Goal: Use online tool/utility: Utilize a website feature to perform a specific function

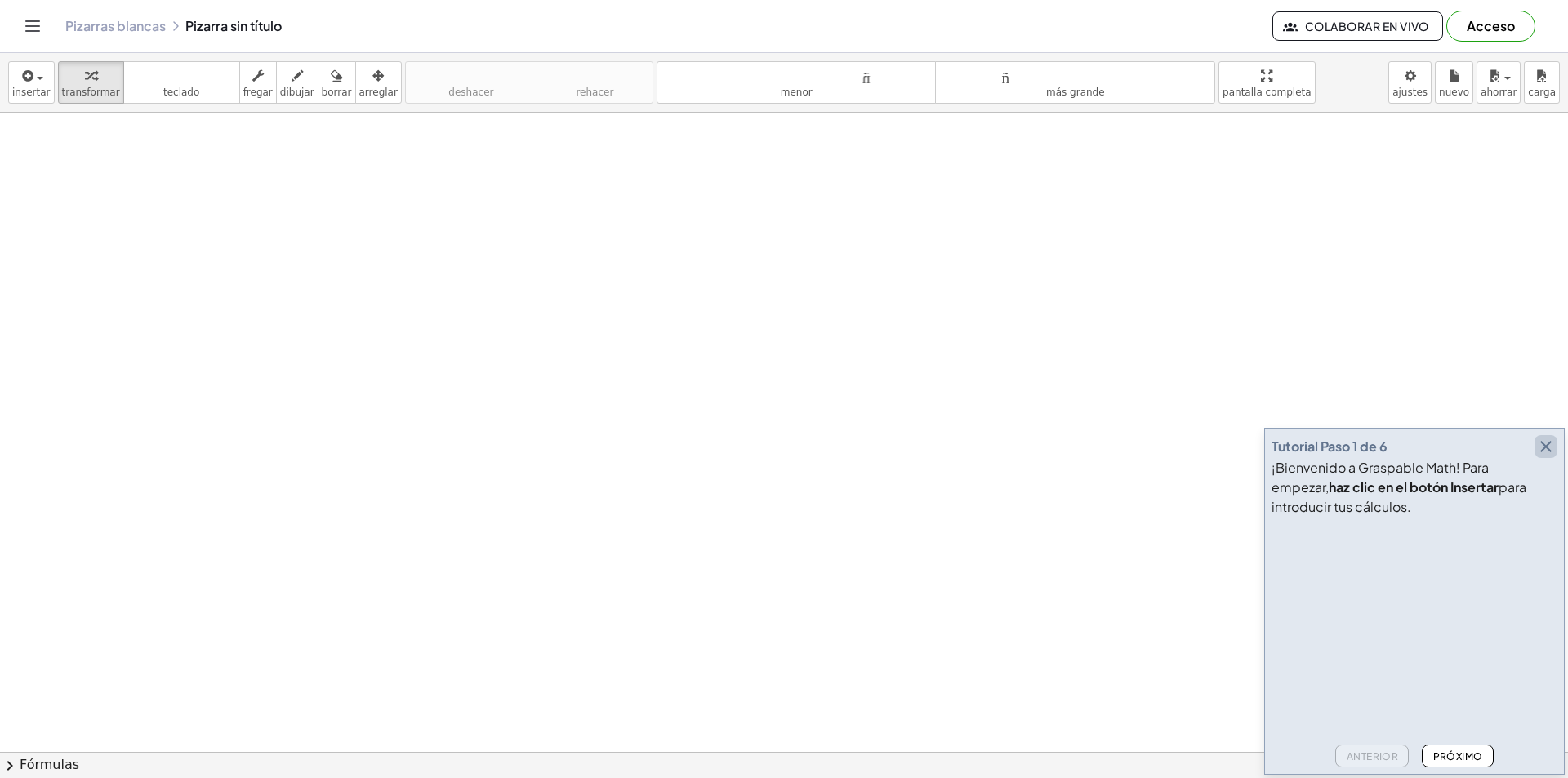
click at [1546, 441] on icon "button" at bounding box center [1546, 447] width 20 height 20
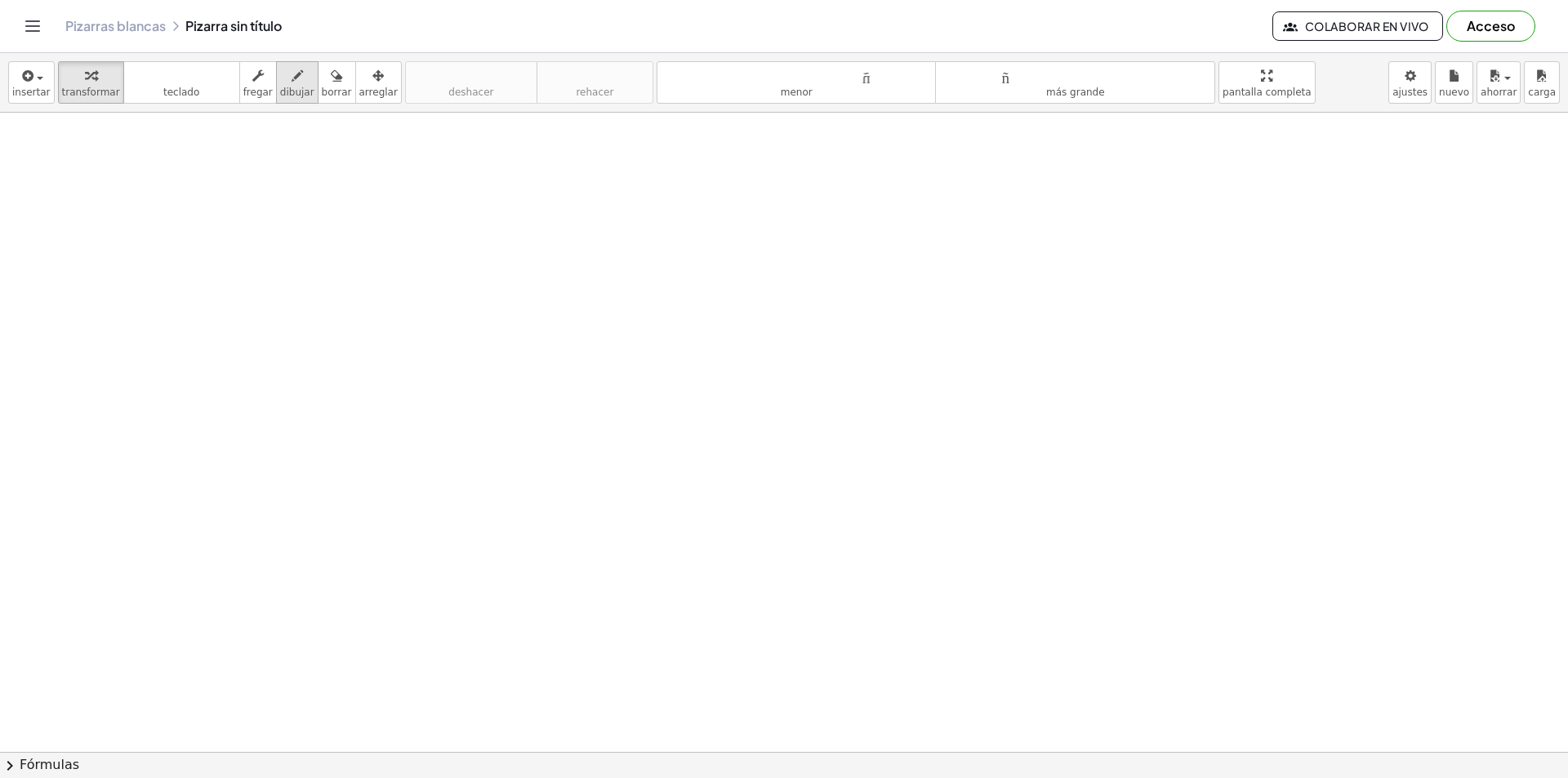
click at [292, 83] on icon "button" at bounding box center [297, 76] width 12 height 20
drag, startPoint x: 584, startPoint y: 370, endPoint x: 608, endPoint y: 403, distance: 40.8
drag, startPoint x: 953, startPoint y: 348, endPoint x: 931, endPoint y: 387, distance: 44.8
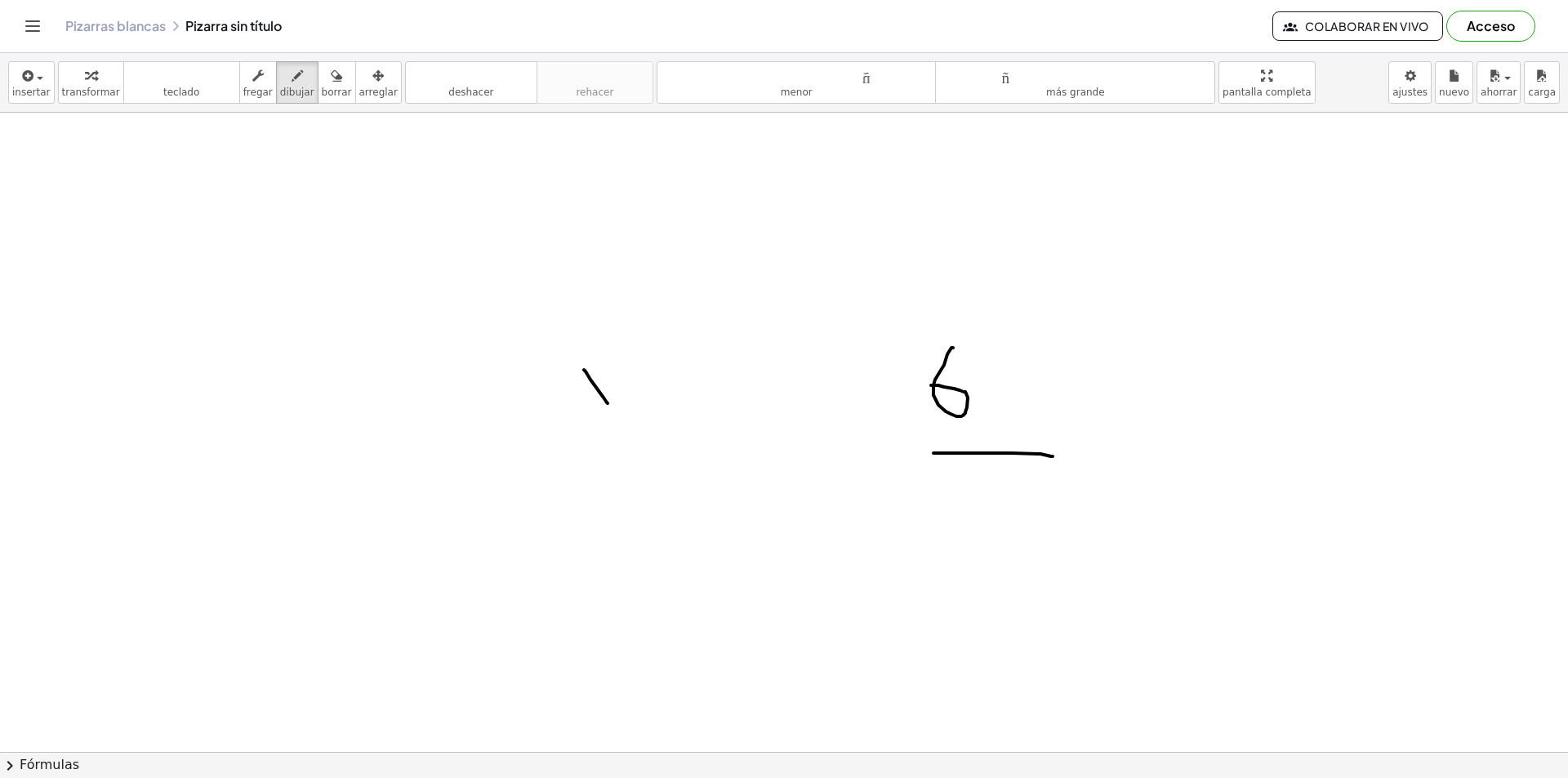
drag, startPoint x: 933, startPoint y: 453, endPoint x: 1053, endPoint y: 457, distance: 120.1
drag, startPoint x: 990, startPoint y: 503, endPoint x: 994, endPoint y: 549, distance: 46.2
drag, startPoint x: 1211, startPoint y: 354, endPoint x: 1245, endPoint y: 435, distance: 87.8
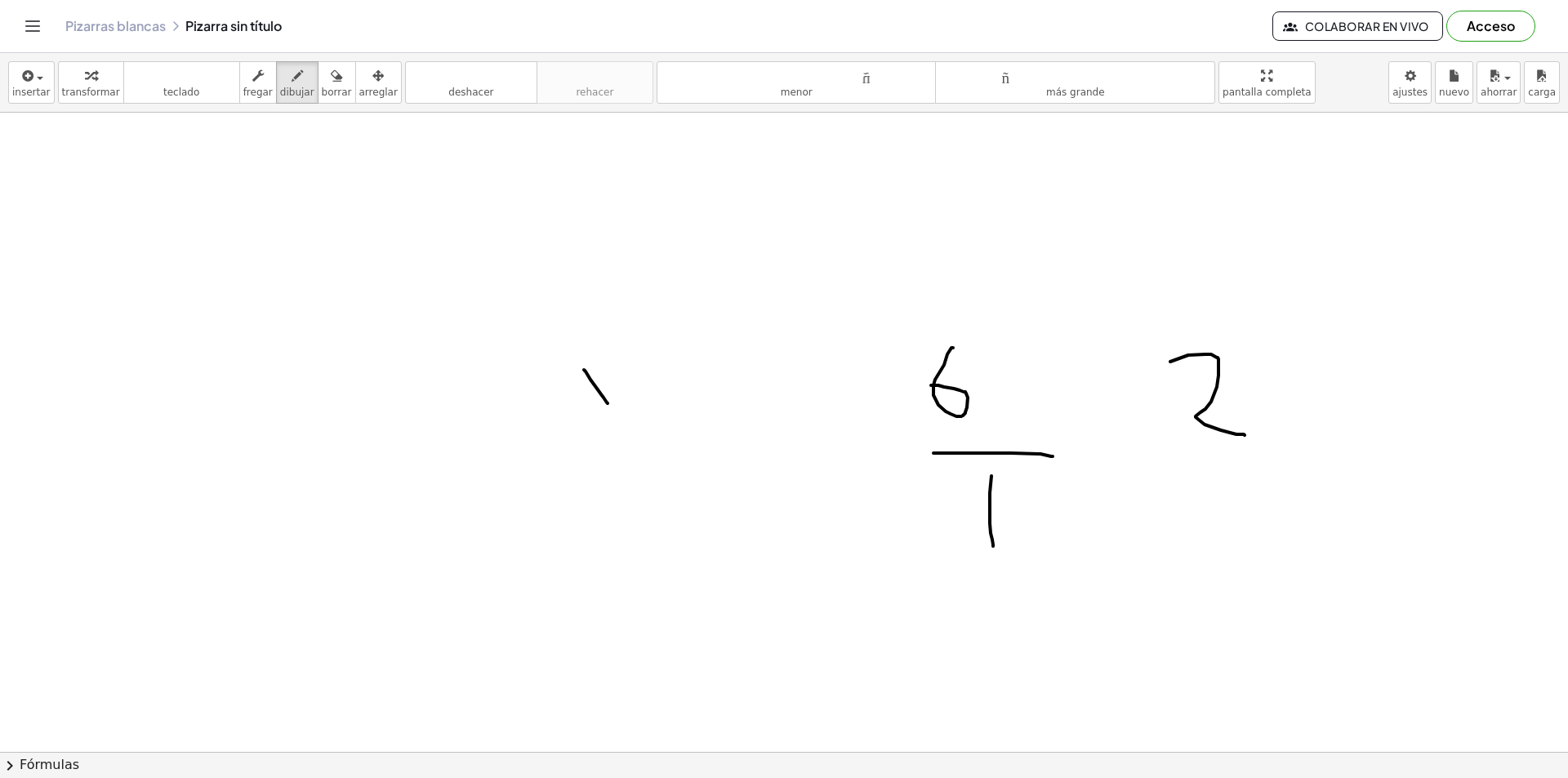
drag, startPoint x: 1206, startPoint y: 476, endPoint x: 1216, endPoint y: 541, distance: 65.8
drag, startPoint x: 1234, startPoint y: 494, endPoint x: 1273, endPoint y: 484, distance: 40.3
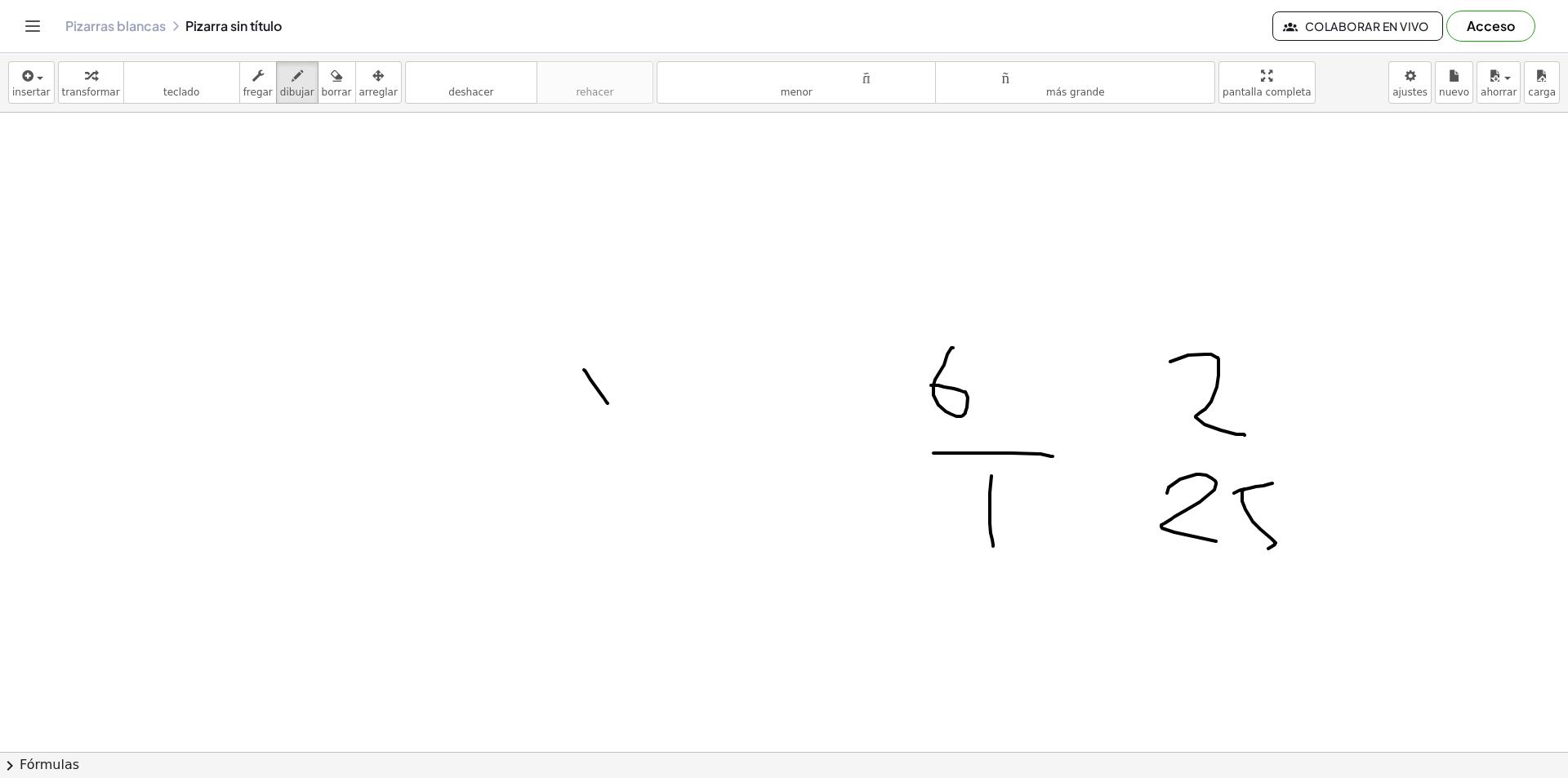
drag, startPoint x: 1242, startPoint y: 491, endPoint x: 1224, endPoint y: 546, distance: 57.9
drag, startPoint x: 1156, startPoint y: 451, endPoint x: 1323, endPoint y: 452, distance: 167.0
drag, startPoint x: 1082, startPoint y: 424, endPoint x: 1131, endPoint y: 419, distance: 49.3
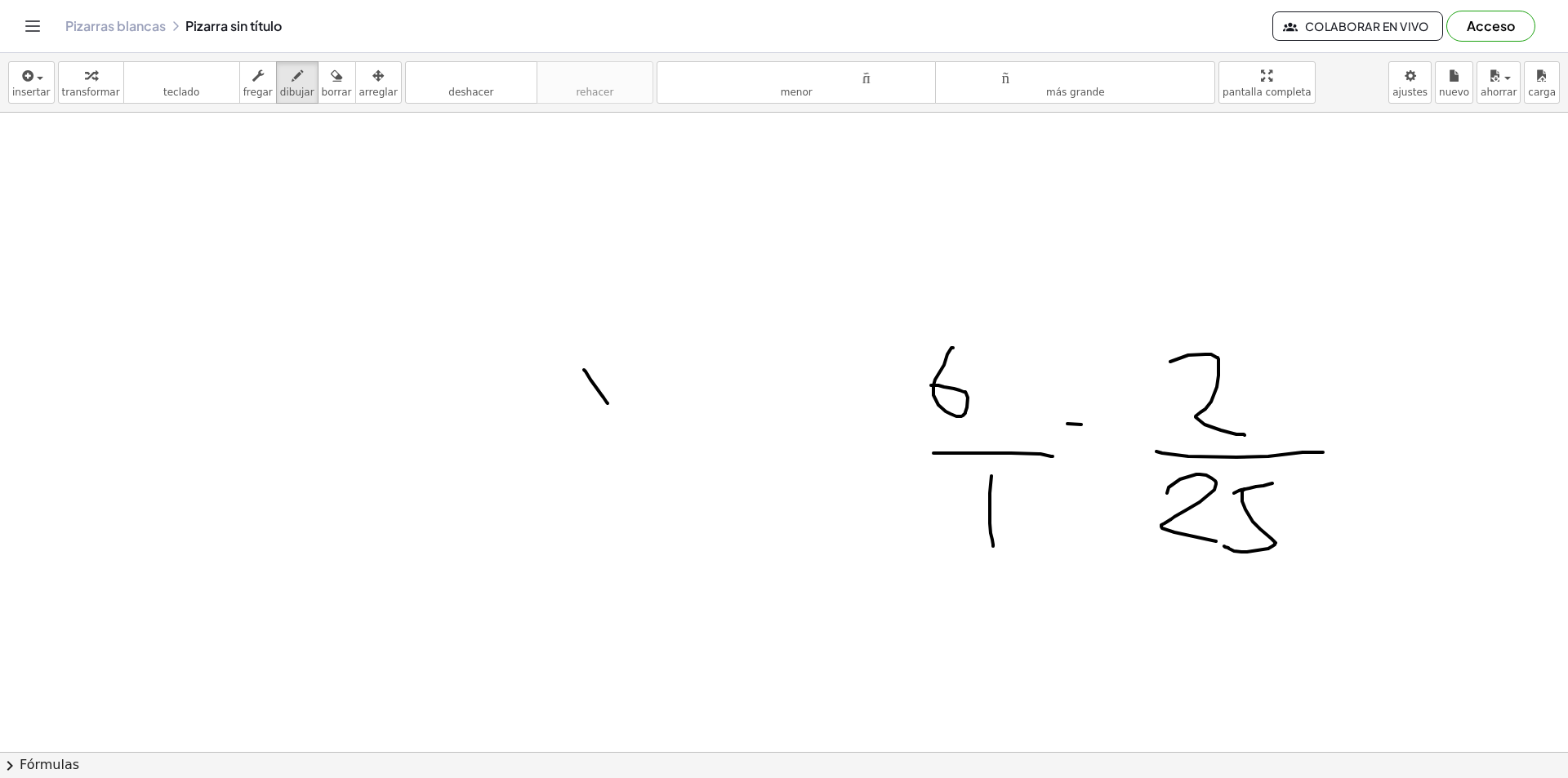
drag, startPoint x: 1121, startPoint y: 455, endPoint x: 1162, endPoint y: 474, distance: 45.2
drag, startPoint x: 1110, startPoint y: 434, endPoint x: 1058, endPoint y: 464, distance: 60.0
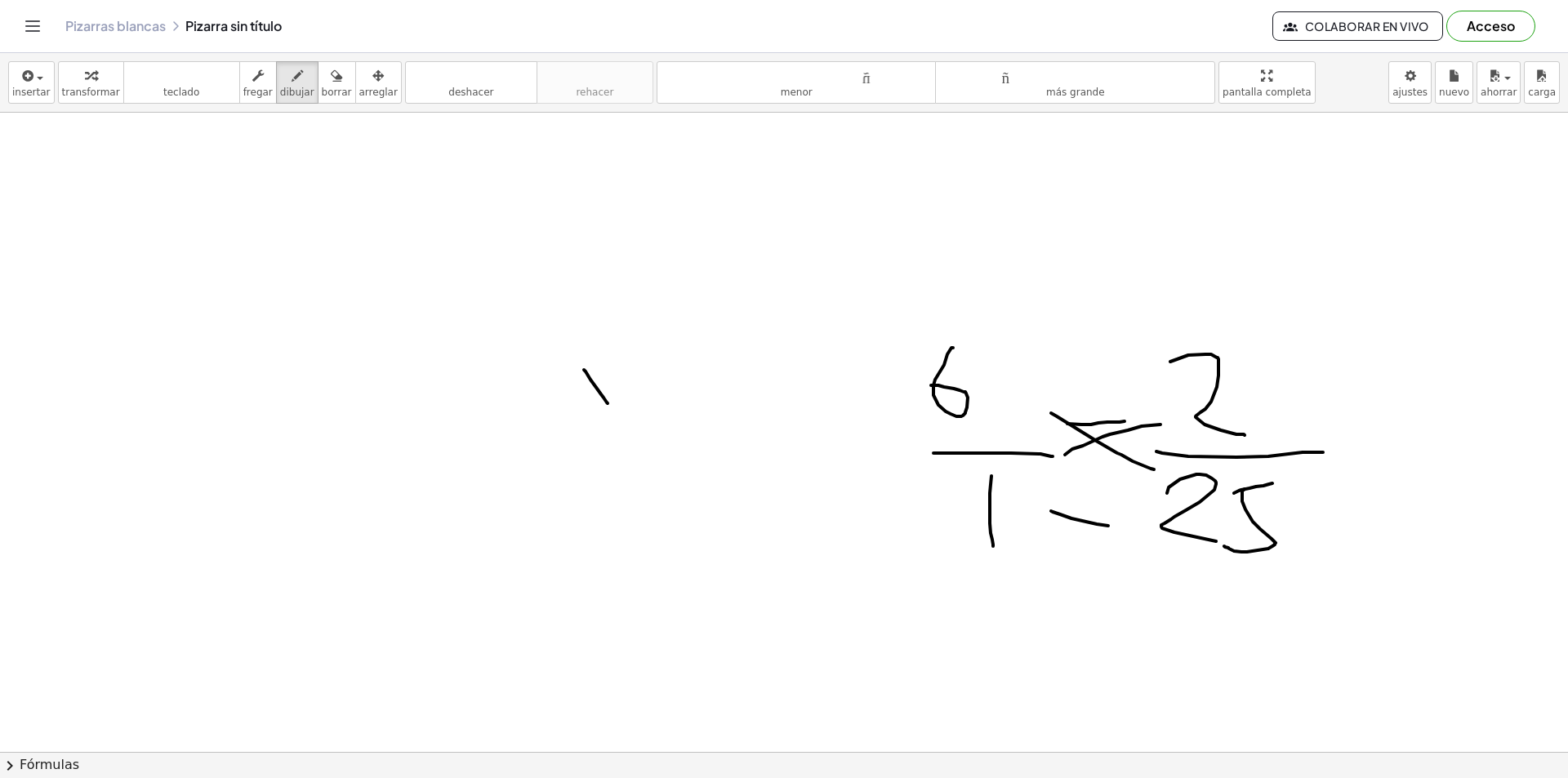
drag, startPoint x: 1060, startPoint y: 514, endPoint x: 1128, endPoint y: 521, distance: 68.4
drag, startPoint x: 590, startPoint y: 236, endPoint x: 620, endPoint y: 258, distance: 37.2
drag, startPoint x: 627, startPoint y: 240, endPoint x: 637, endPoint y: 234, distance: 11.7
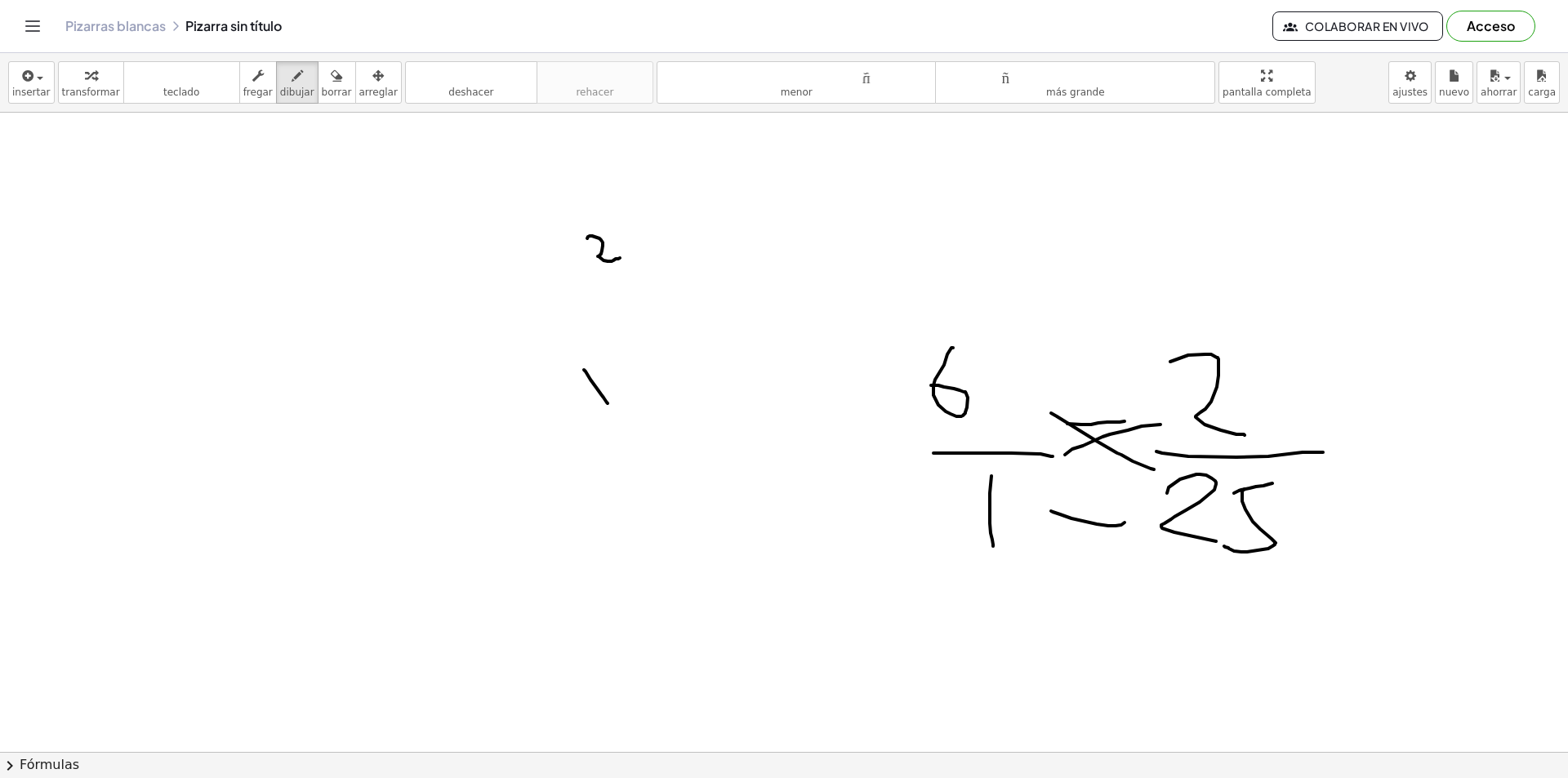
drag, startPoint x: 630, startPoint y: 242, endPoint x: 641, endPoint y: 261, distance: 22.0
drag, startPoint x: 512, startPoint y: 199, endPoint x: 555, endPoint y: 208, distance: 43.9
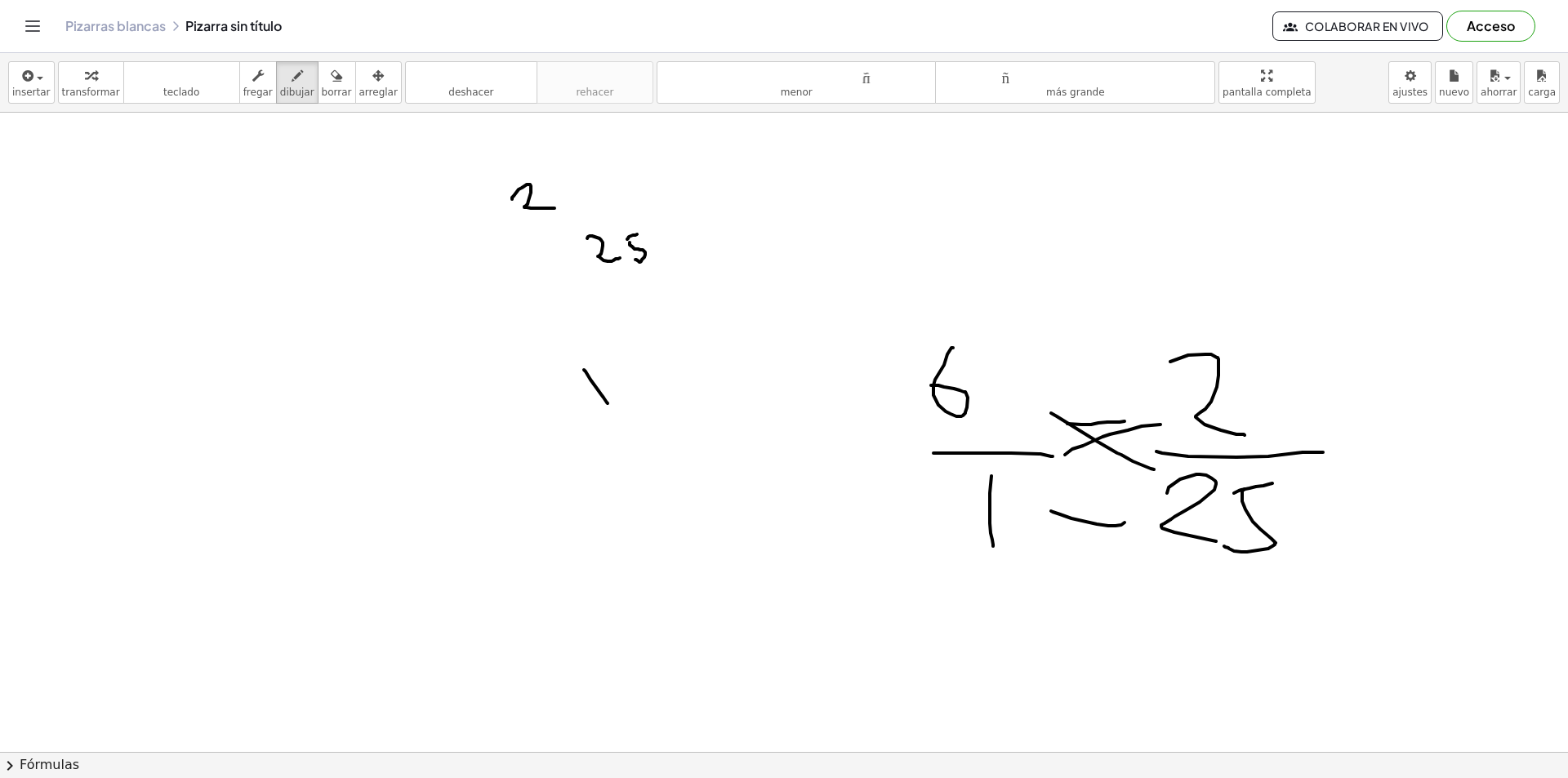
drag, startPoint x: 579, startPoint y: 188, endPoint x: 605, endPoint y: 189, distance: 26.0
drag, startPoint x: 599, startPoint y: 171, endPoint x: 596, endPoint y: 202, distance: 31.1
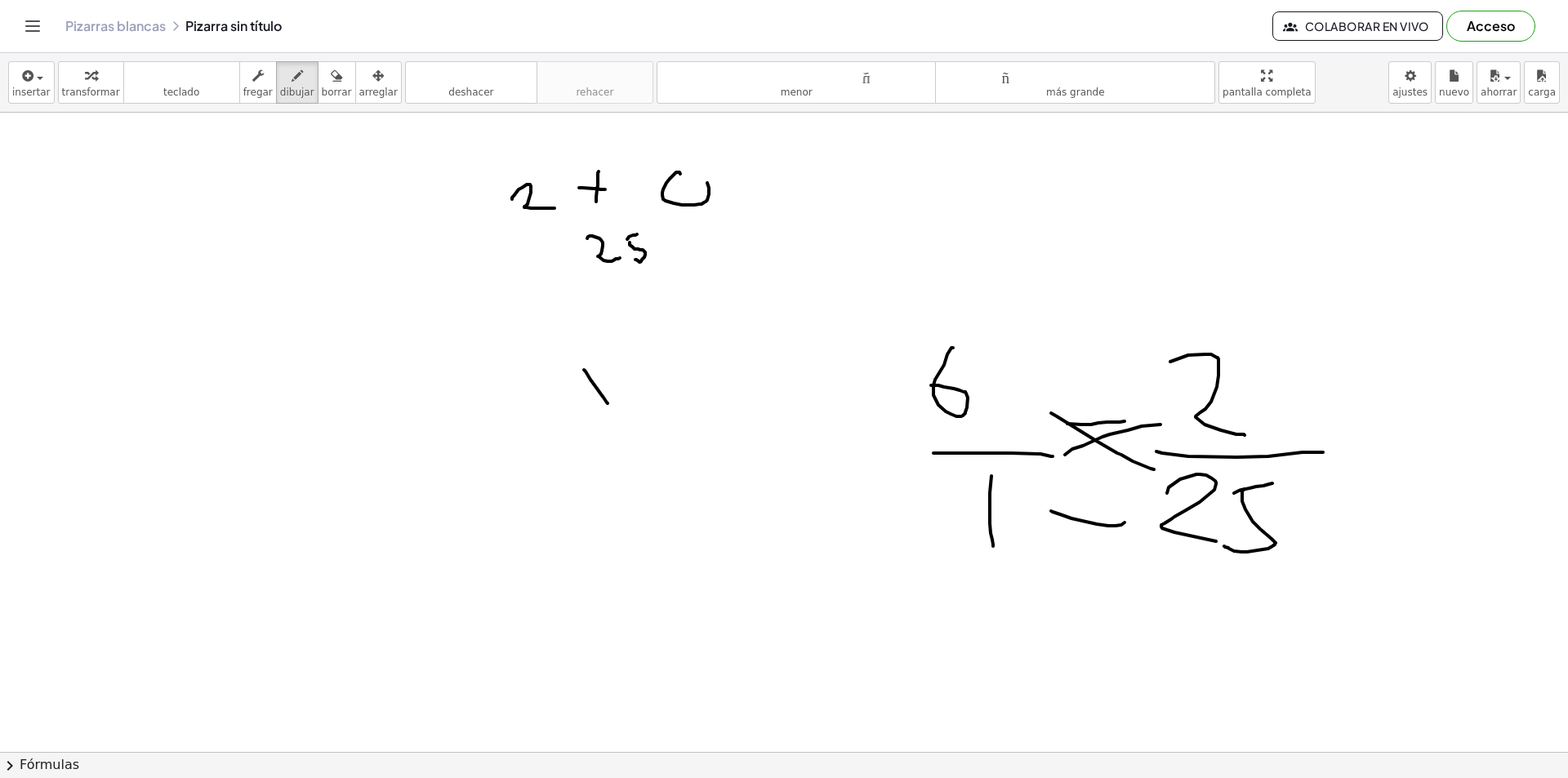
drag, startPoint x: 679, startPoint y: 172, endPoint x: 697, endPoint y: 170, distance: 18.1
drag, startPoint x: 628, startPoint y: 162, endPoint x: 636, endPoint y: 198, distance: 36.9
drag, startPoint x: 644, startPoint y: 159, endPoint x: 656, endPoint y: 200, distance: 42.7
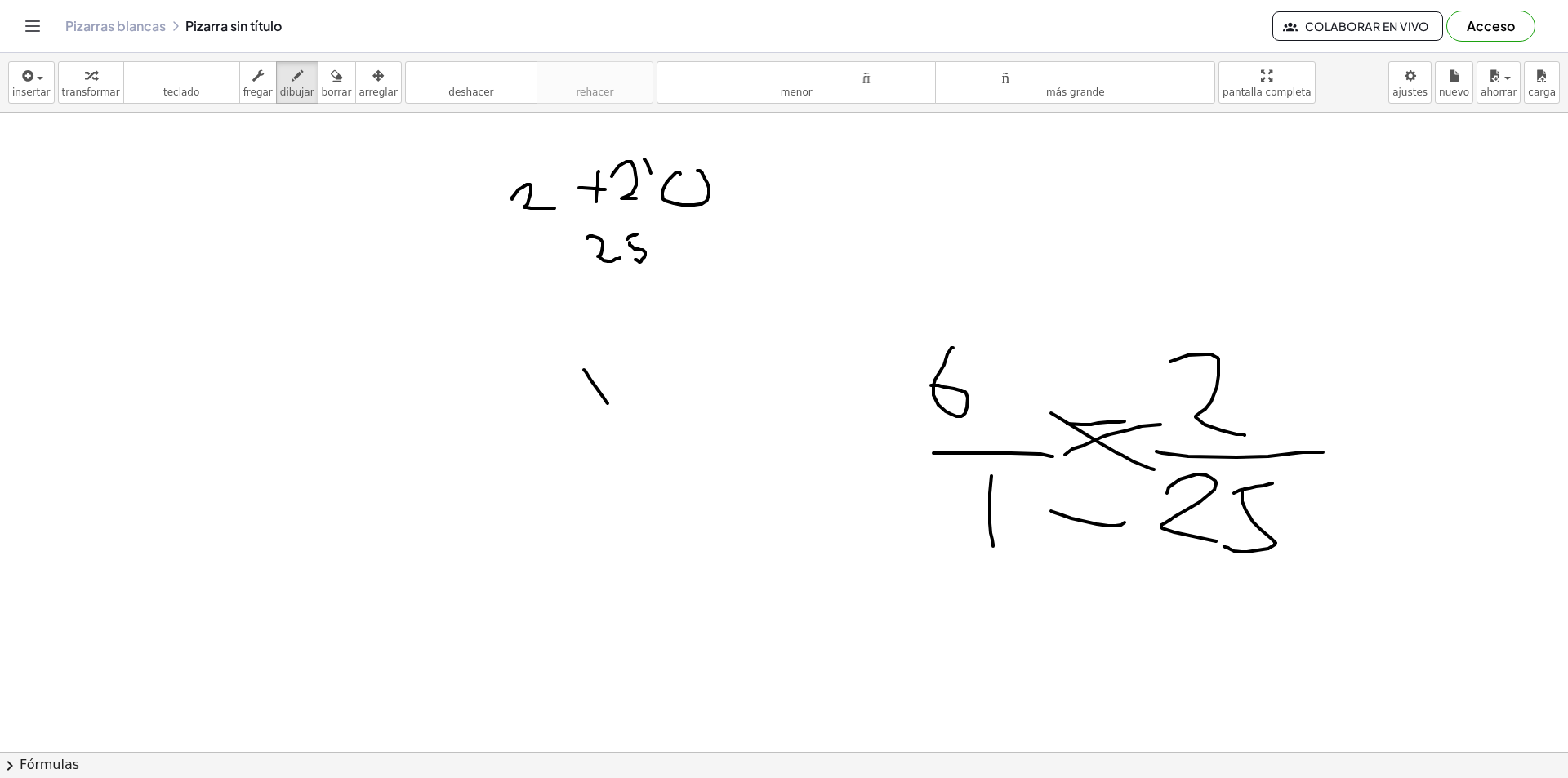
drag, startPoint x: 524, startPoint y: 238, endPoint x: 872, endPoint y: 214, distance: 348.8
click at [324, 97] on font "borrar" at bounding box center [337, 92] width 31 height 12
drag, startPoint x: 605, startPoint y: 251, endPoint x: 638, endPoint y: 251, distance: 33.0
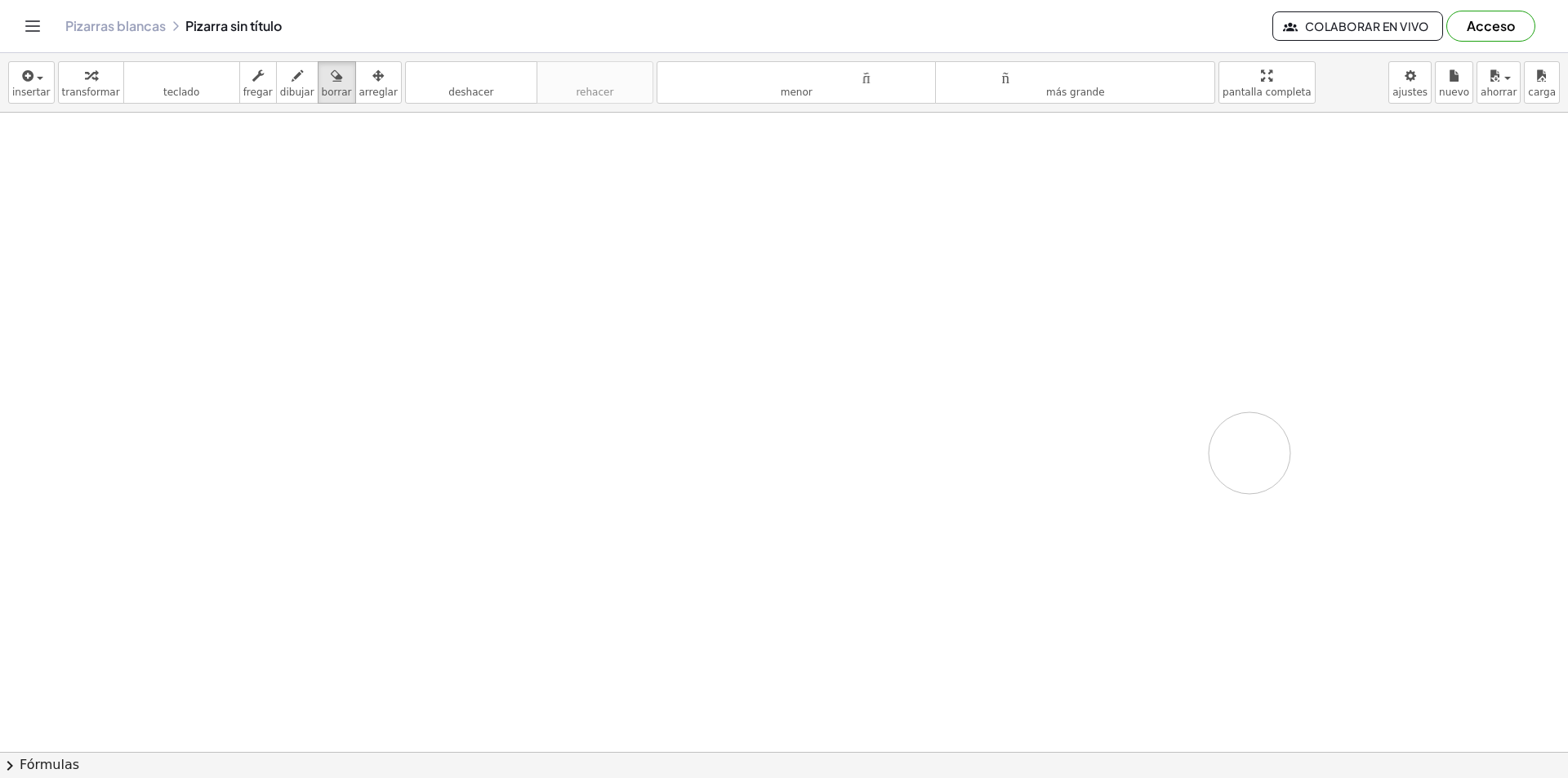
drag, startPoint x: 639, startPoint y: 251, endPoint x: 1254, endPoint y: 454, distance: 647.6
click at [276, 89] on button "dibujar" at bounding box center [297, 82] width 42 height 42
drag, startPoint x: 444, startPoint y: 267, endPoint x: 523, endPoint y: 312, distance: 90.9
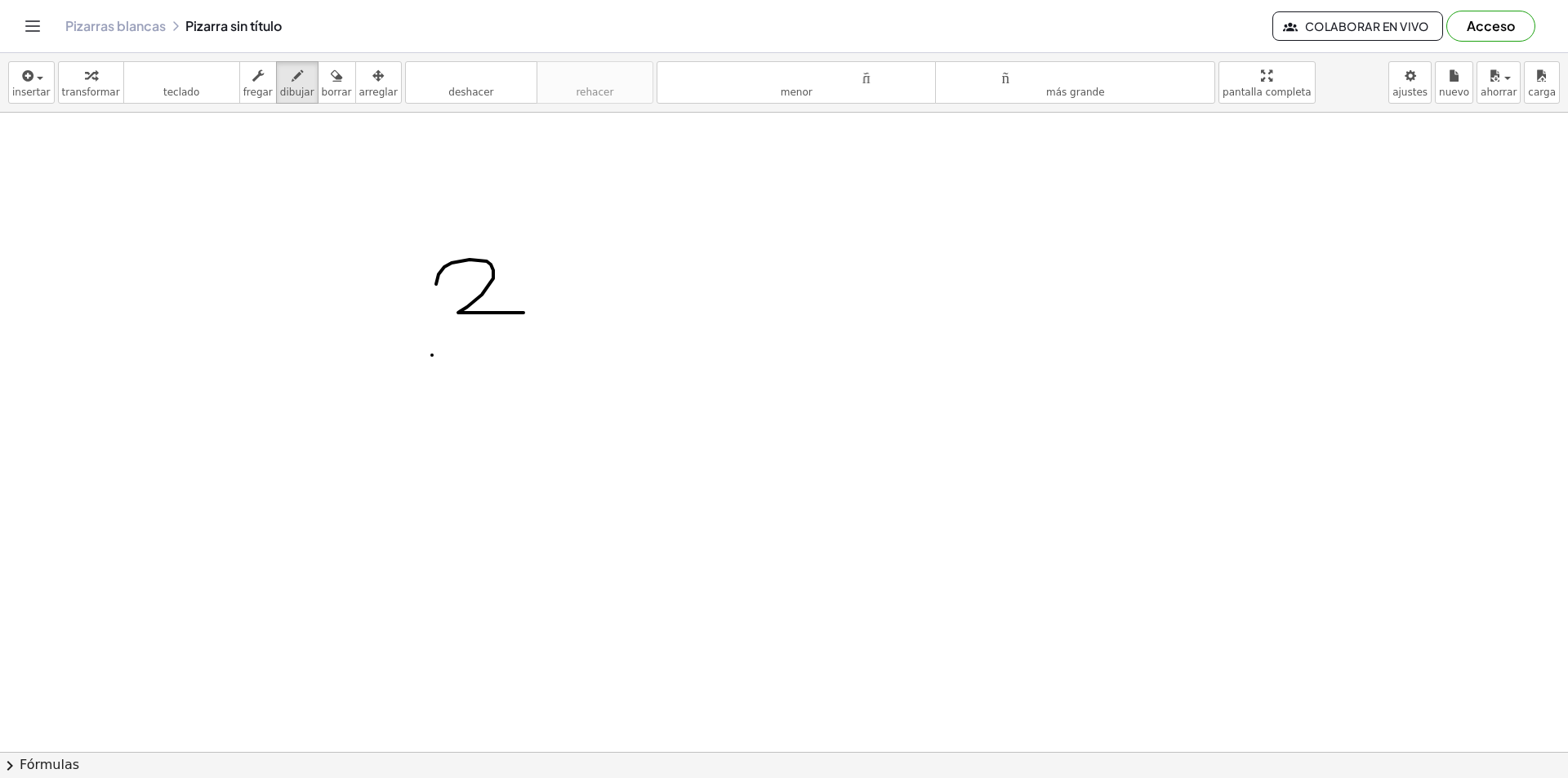
drag, startPoint x: 432, startPoint y: 355, endPoint x: 592, endPoint y: 355, distance: 160.0
drag, startPoint x: 504, startPoint y: 404, endPoint x: 500, endPoint y: 456, distance: 52.2
drag, startPoint x: 630, startPoint y: 293, endPoint x: 693, endPoint y: 291, distance: 63.0
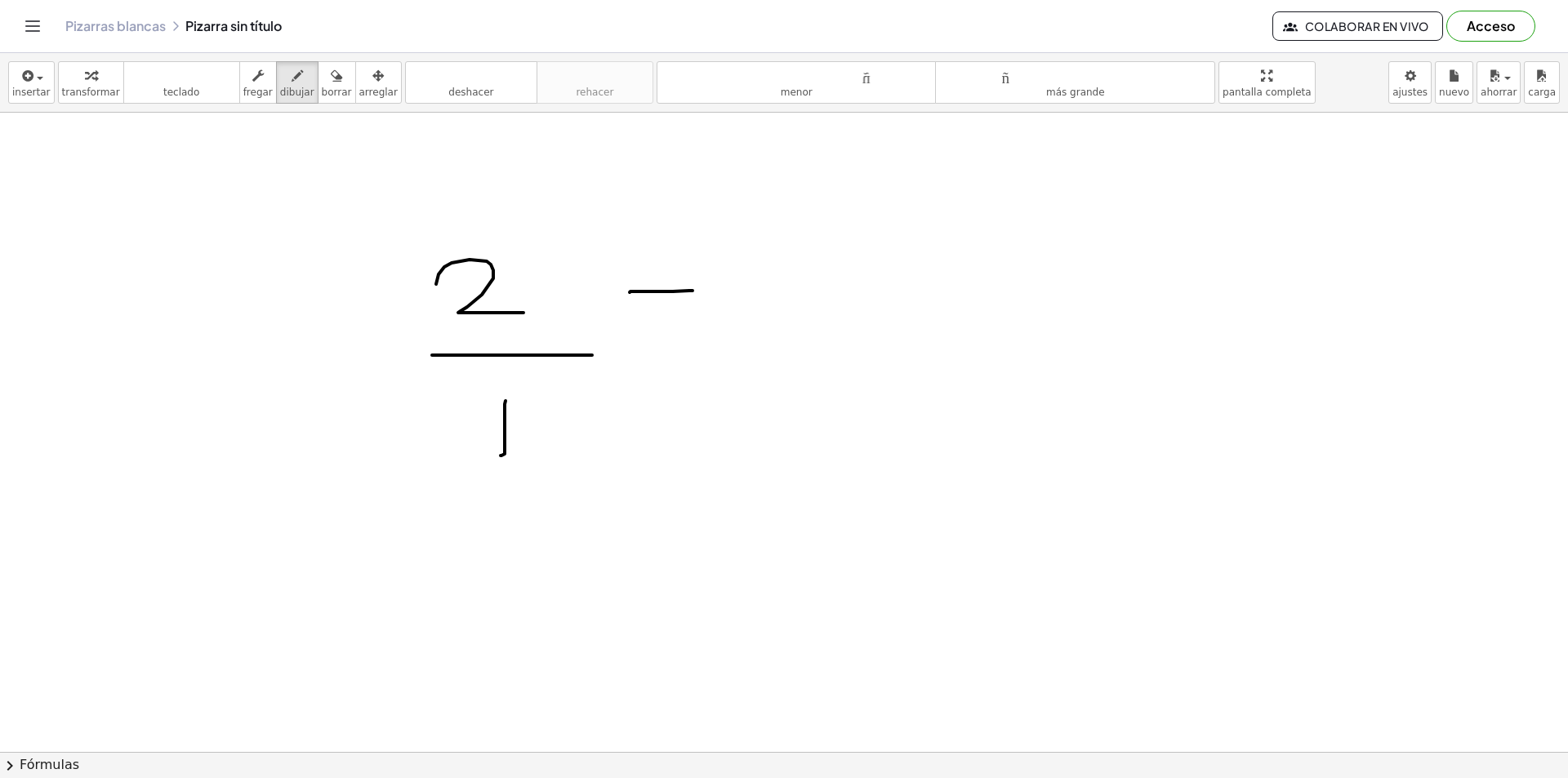
drag, startPoint x: 746, startPoint y: 288, endPoint x: 802, endPoint y: 346, distance: 80.6
drag, startPoint x: 714, startPoint y: 373, endPoint x: 866, endPoint y: 368, distance: 152.1
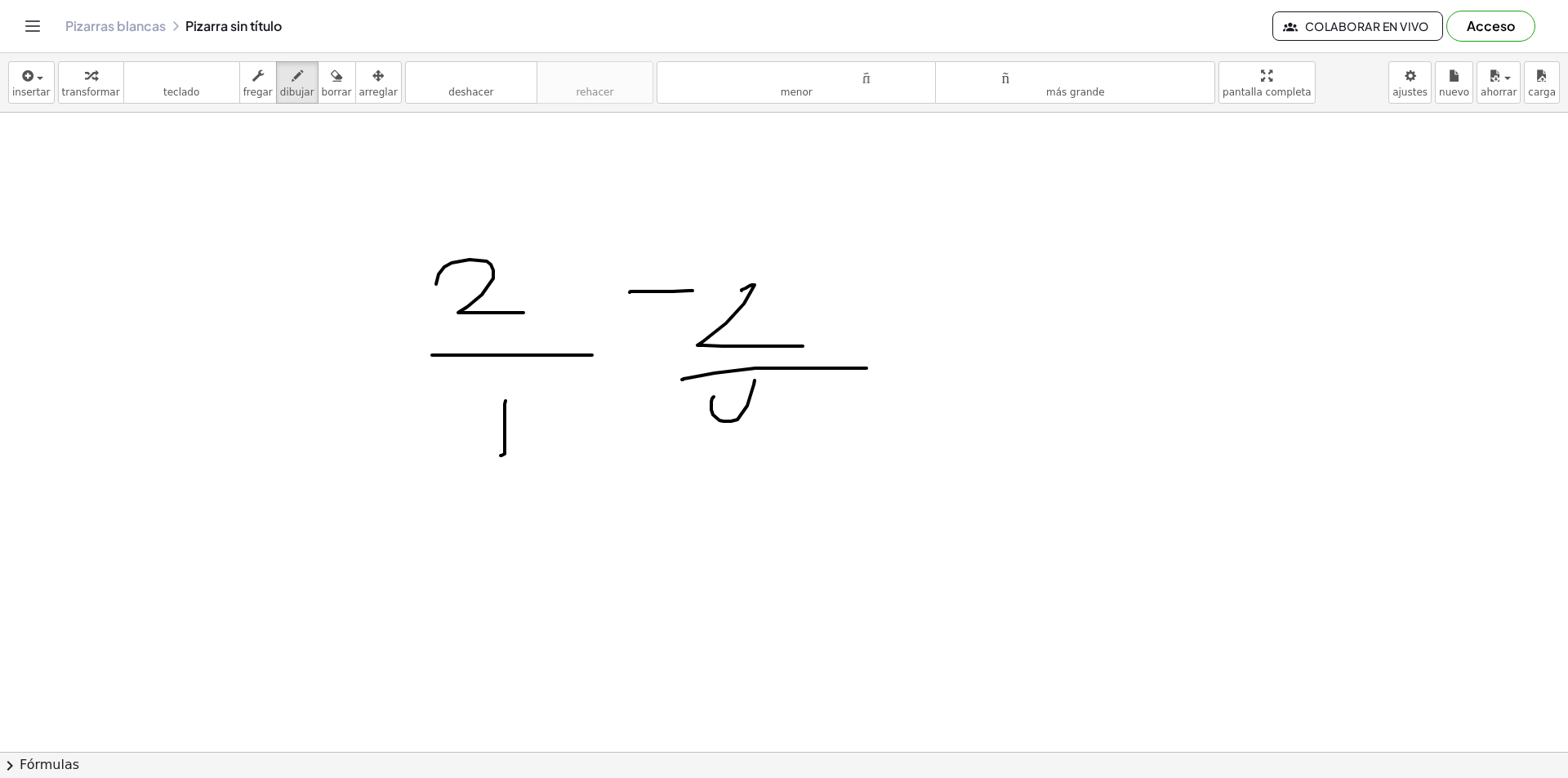
drag, startPoint x: 712, startPoint y: 410, endPoint x: 760, endPoint y: 463, distance: 71.5
drag, startPoint x: 827, startPoint y: 406, endPoint x: 850, endPoint y: 406, distance: 23.0
drag, startPoint x: 806, startPoint y: 425, endPoint x: 807, endPoint y: 466, distance: 41.0
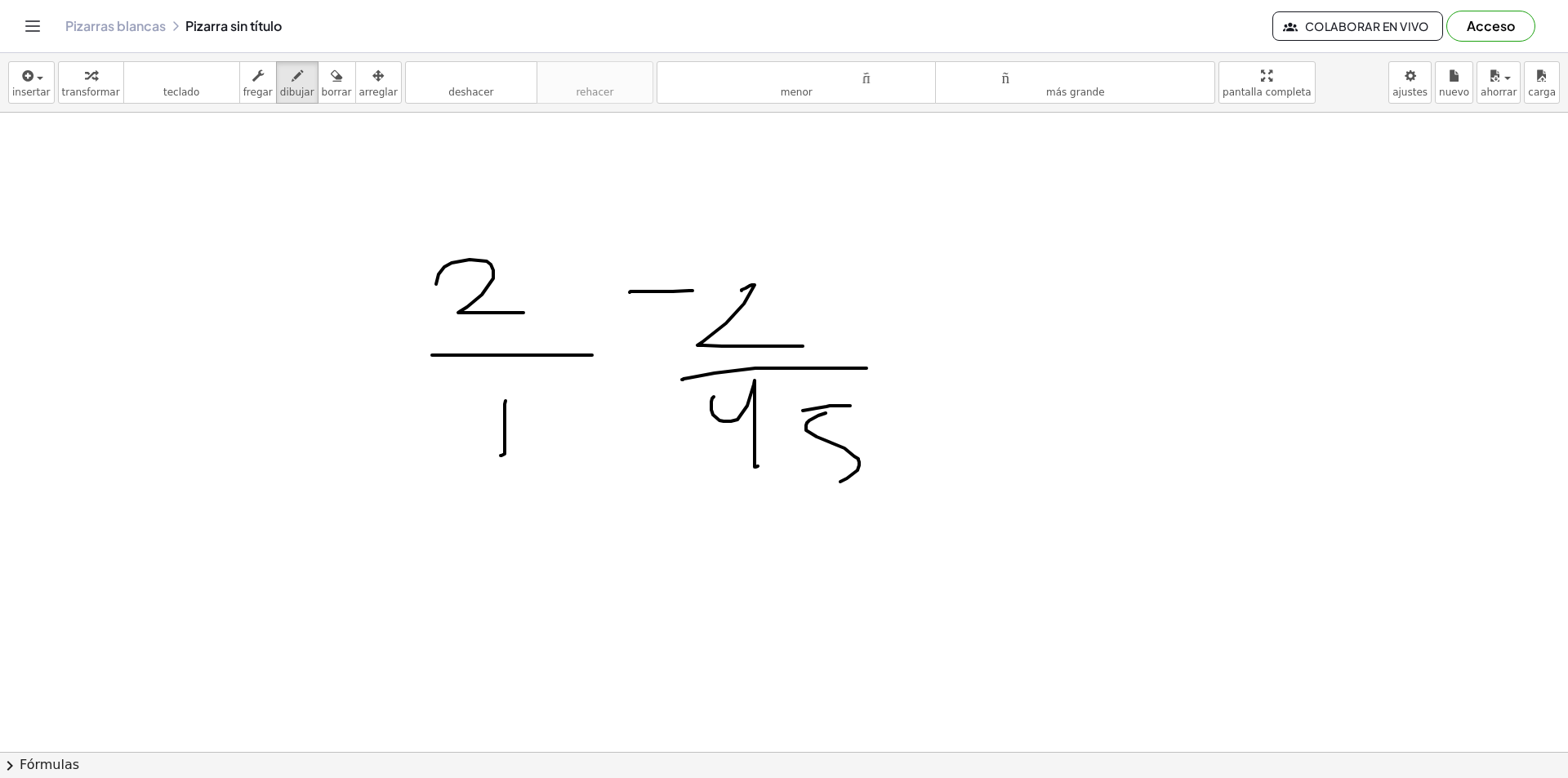
click at [327, 80] on div "button" at bounding box center [337, 75] width 31 height 20
drag, startPoint x: 477, startPoint y: 278, endPoint x: 545, endPoint y: 300, distance: 71.5
click at [292, 80] on icon "button" at bounding box center [297, 76] width 12 height 20
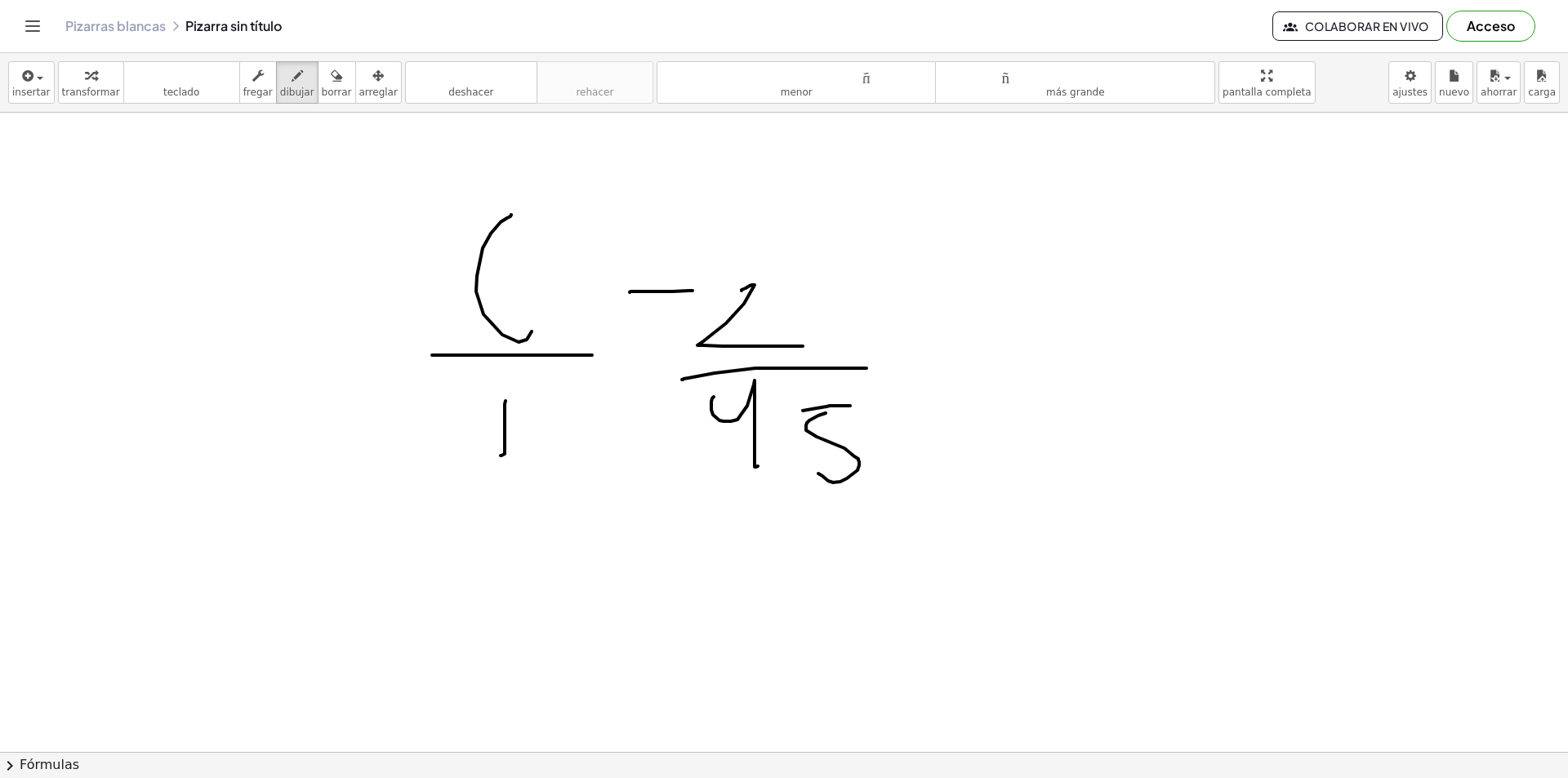
drag, startPoint x: 512, startPoint y: 214, endPoint x: 506, endPoint y: 301, distance: 87.2
click at [328, 82] on div "button" at bounding box center [337, 75] width 31 height 20
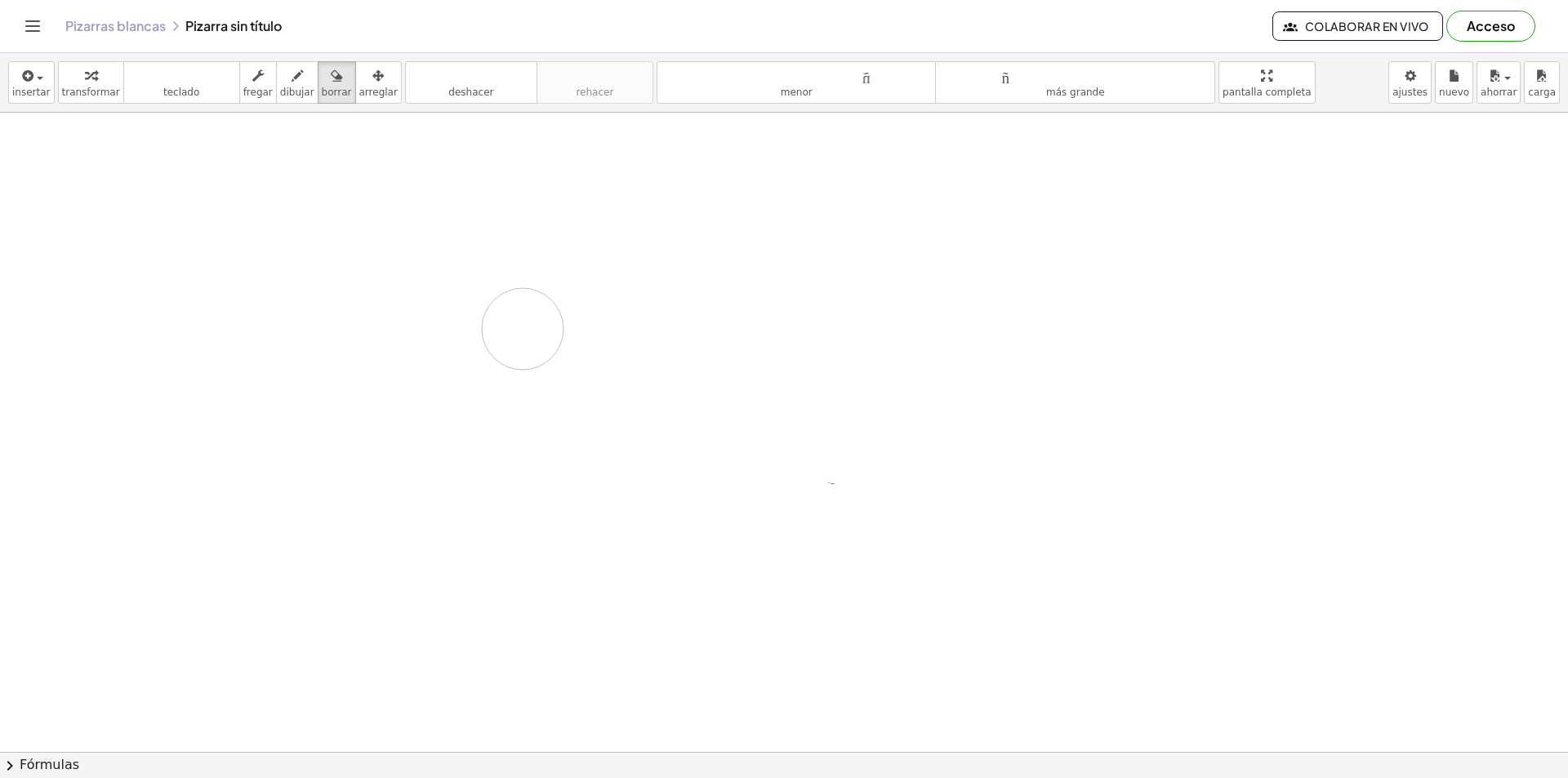
drag, startPoint x: 461, startPoint y: 275, endPoint x: 526, endPoint y: 331, distance: 85.8
click at [292, 79] on icon "button" at bounding box center [297, 76] width 12 height 20
drag, startPoint x: 283, startPoint y: 179, endPoint x: 308, endPoint y: 232, distance: 58.6
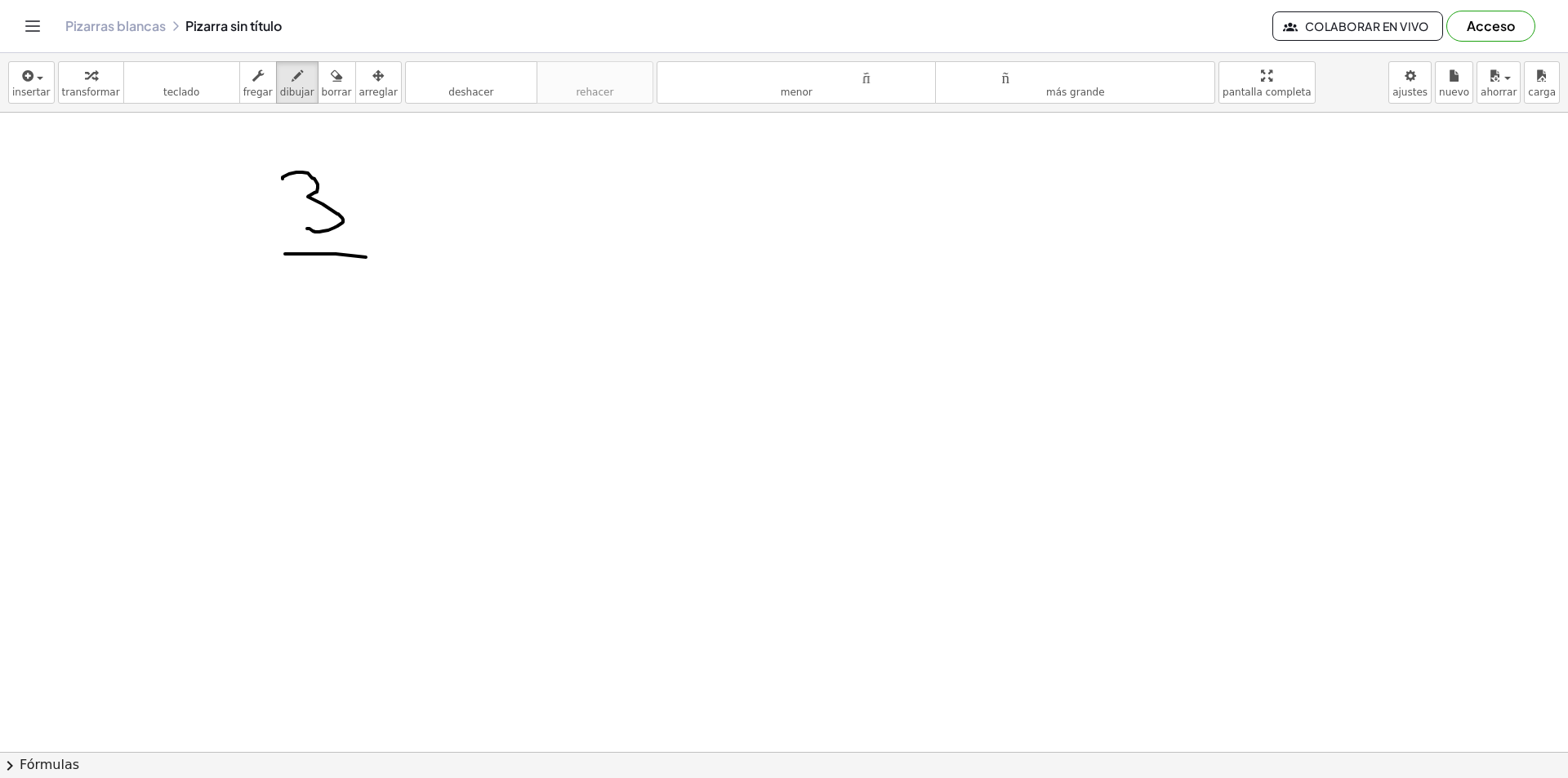
drag, startPoint x: 285, startPoint y: 254, endPoint x: 372, endPoint y: 262, distance: 87.4
drag, startPoint x: 317, startPoint y: 278, endPoint x: 367, endPoint y: 291, distance: 51.7
drag, startPoint x: 326, startPoint y: 275, endPoint x: 316, endPoint y: 333, distance: 58.9
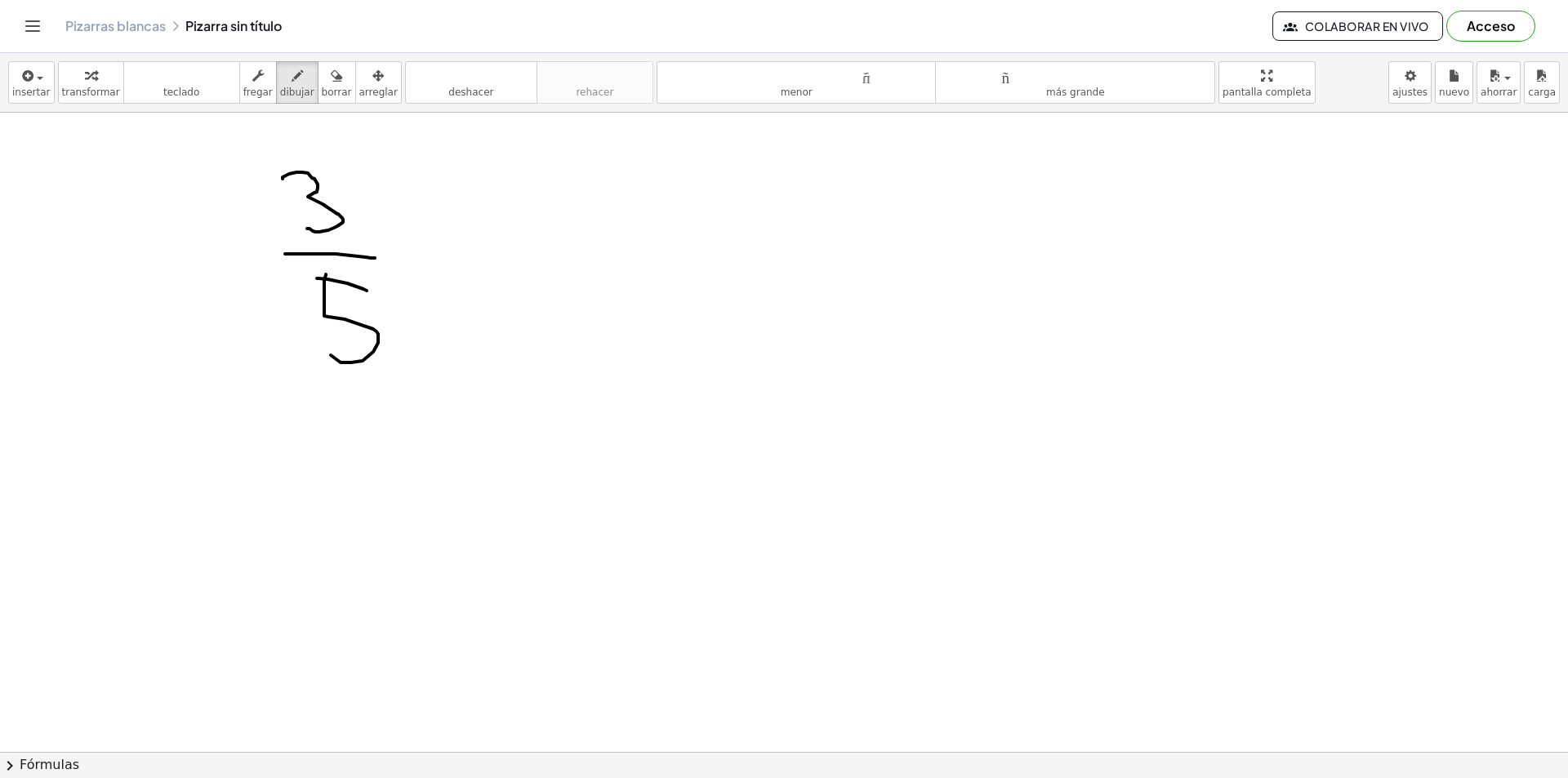
drag, startPoint x: 482, startPoint y: 174, endPoint x: 500, endPoint y: 229, distance: 57.9
drag, startPoint x: 497, startPoint y: 258, endPoint x: 560, endPoint y: 269, distance: 64.0
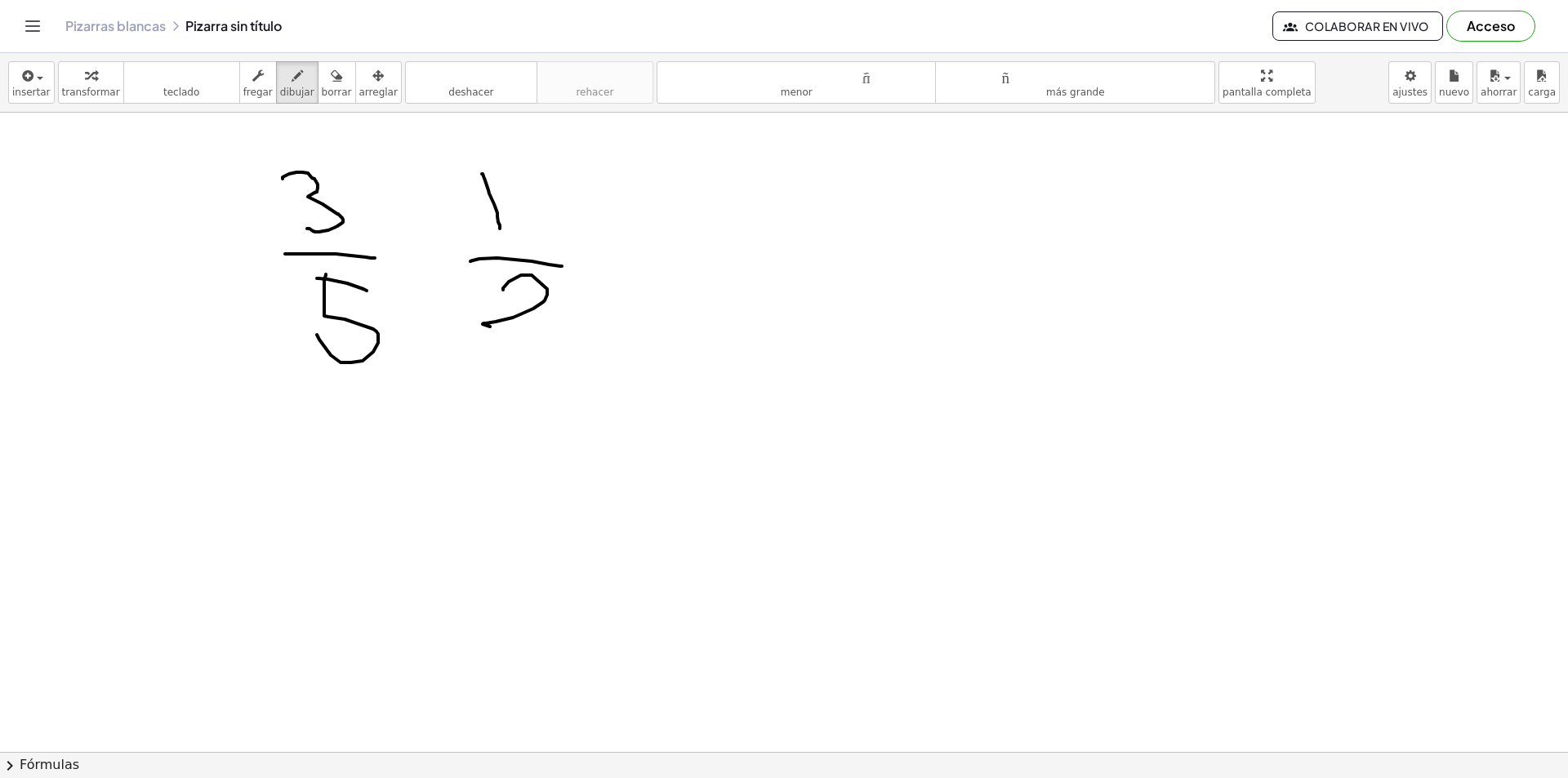
drag, startPoint x: 504, startPoint y: 290, endPoint x: 554, endPoint y: 335, distance: 67.3
click at [322, 82] on div "button" at bounding box center [337, 75] width 31 height 20
drag, startPoint x: 285, startPoint y: 162, endPoint x: 517, endPoint y: 214, distance: 237.8
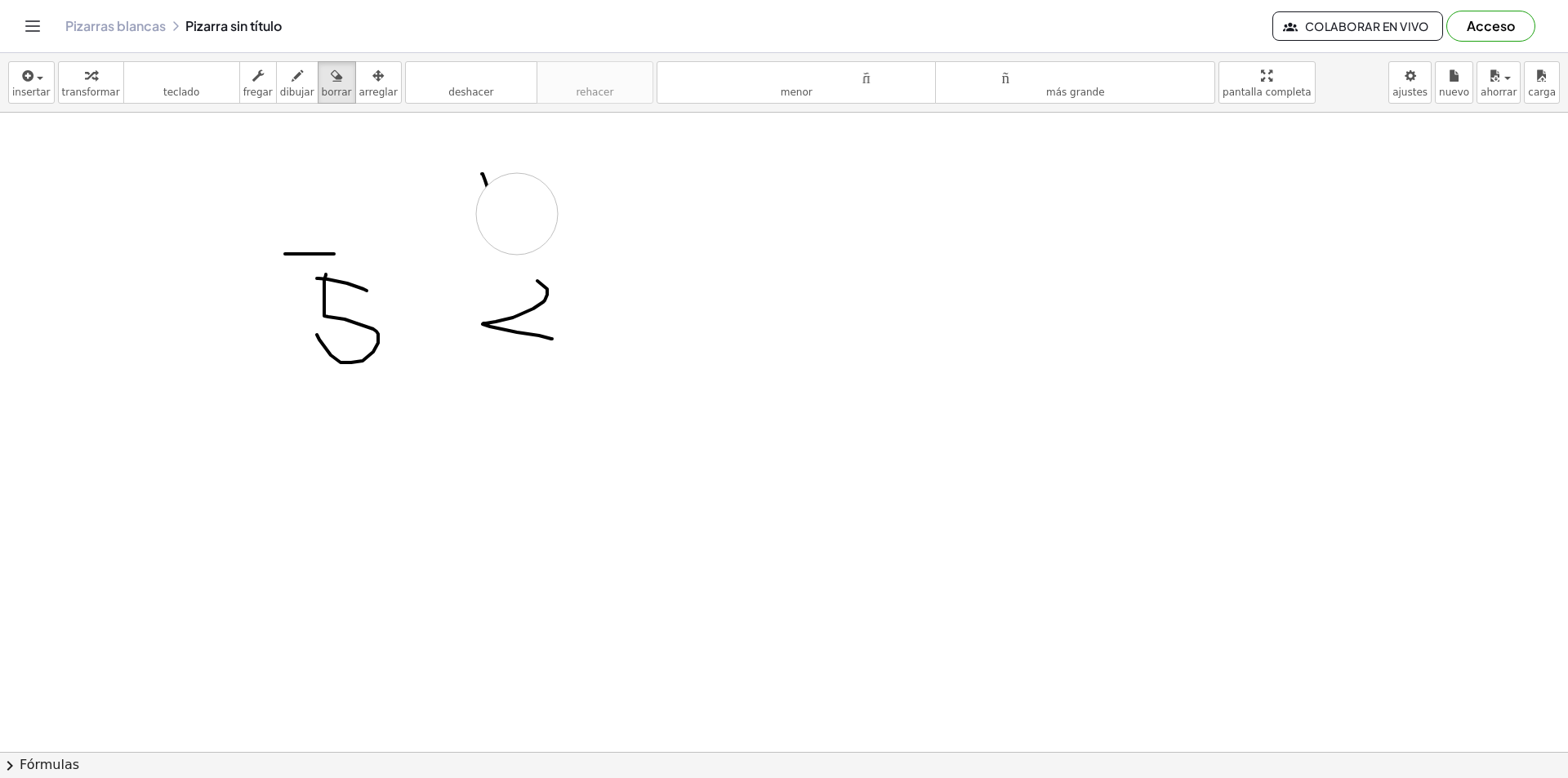
drag, startPoint x: 517, startPoint y: 214, endPoint x: 366, endPoint y: 221, distance: 151.2
drag, startPoint x: 366, startPoint y: 221, endPoint x: 289, endPoint y: 231, distance: 77.6
drag, startPoint x: 289, startPoint y: 231, endPoint x: 441, endPoint y: 288, distance: 162.3
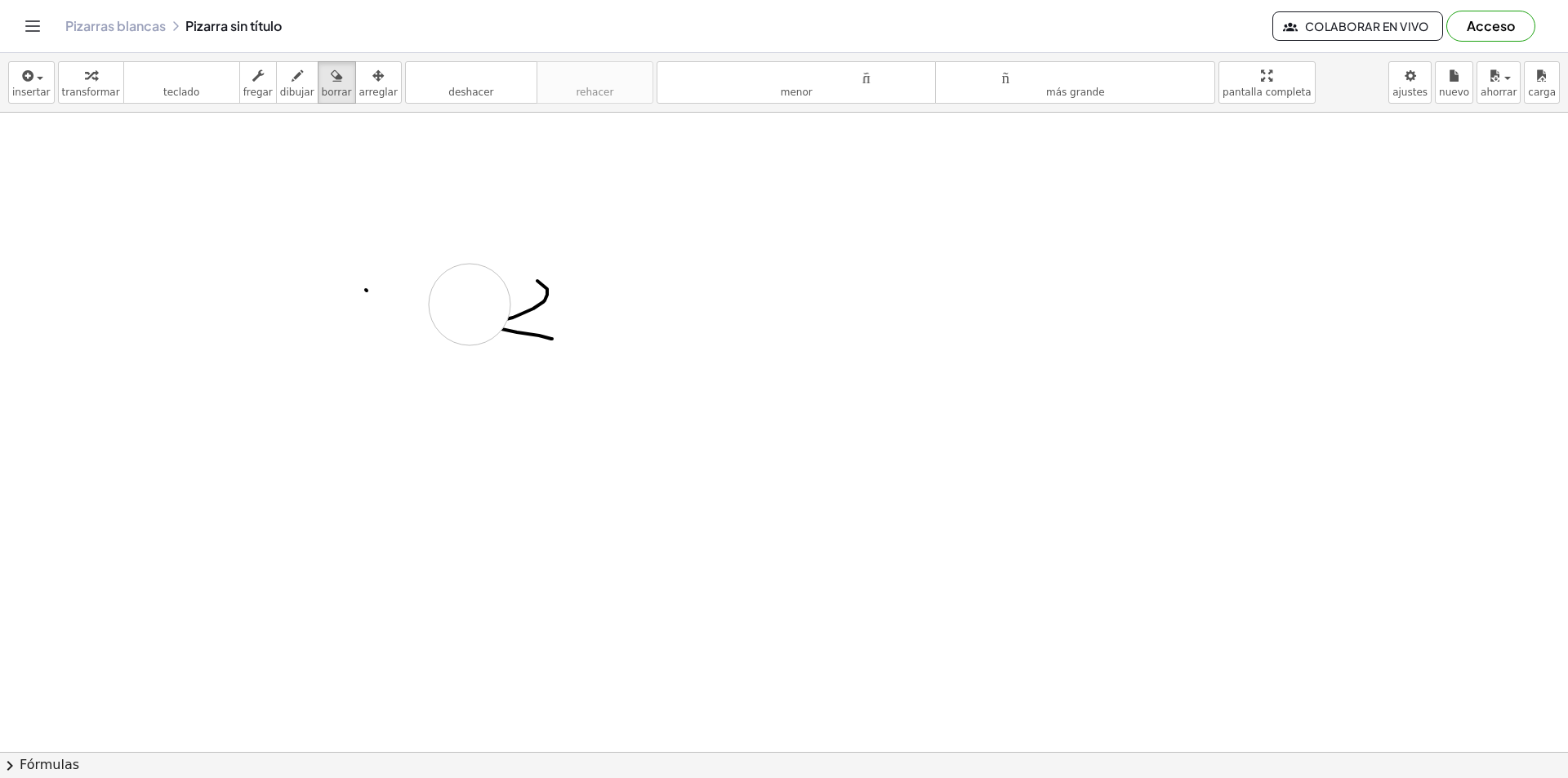
drag, startPoint x: 302, startPoint y: 304, endPoint x: 523, endPoint y: 317, distance: 221.4
drag, startPoint x: 523, startPoint y: 317, endPoint x: 575, endPoint y: 297, distance: 55.7
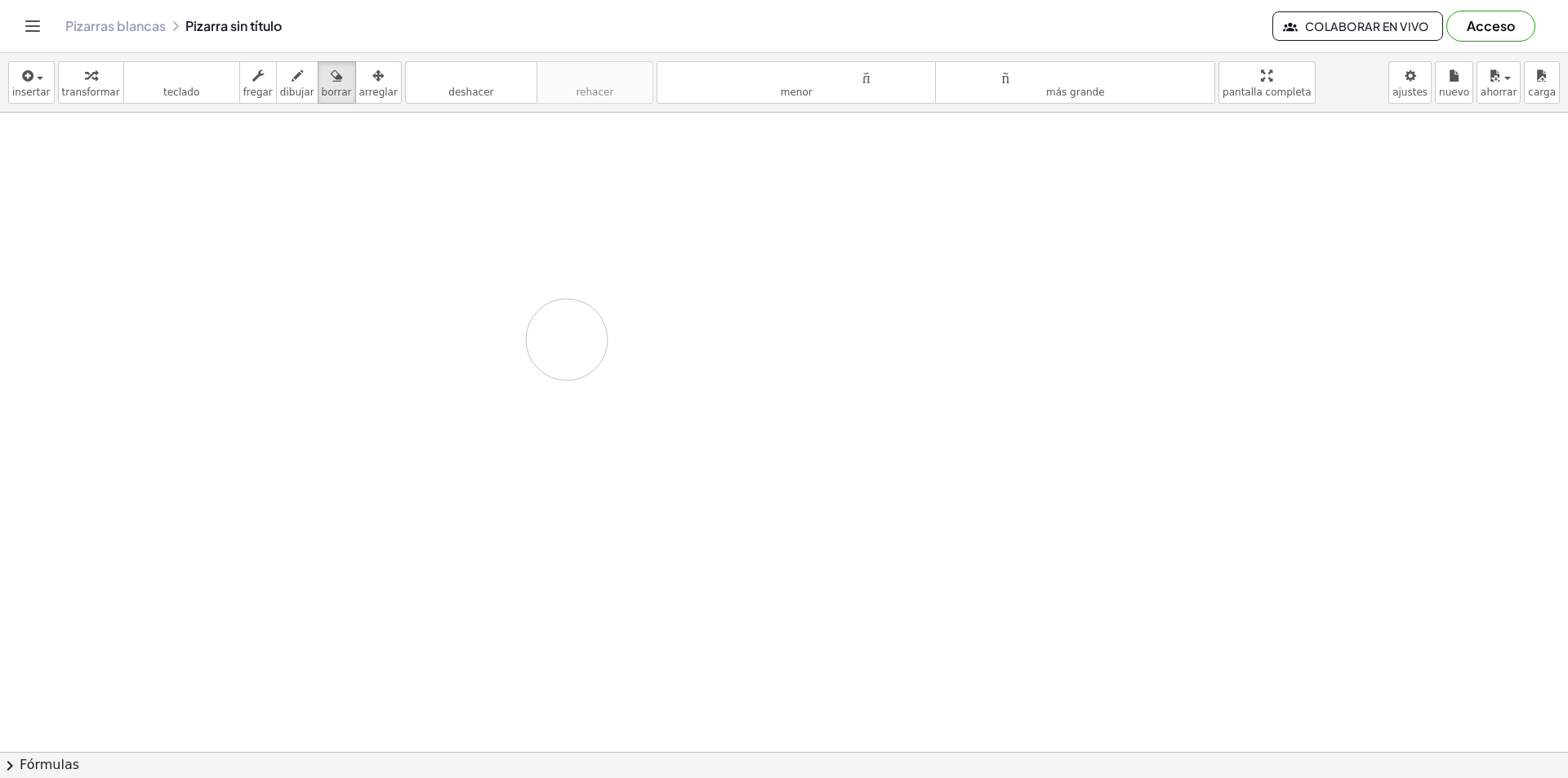
drag, startPoint x: 575, startPoint y: 297, endPoint x: 565, endPoint y: 376, distance: 79.6
click at [280, 89] on font "dibujar" at bounding box center [297, 92] width 34 height 12
drag, startPoint x: 495, startPoint y: 216, endPoint x: 519, endPoint y: 277, distance: 65.6
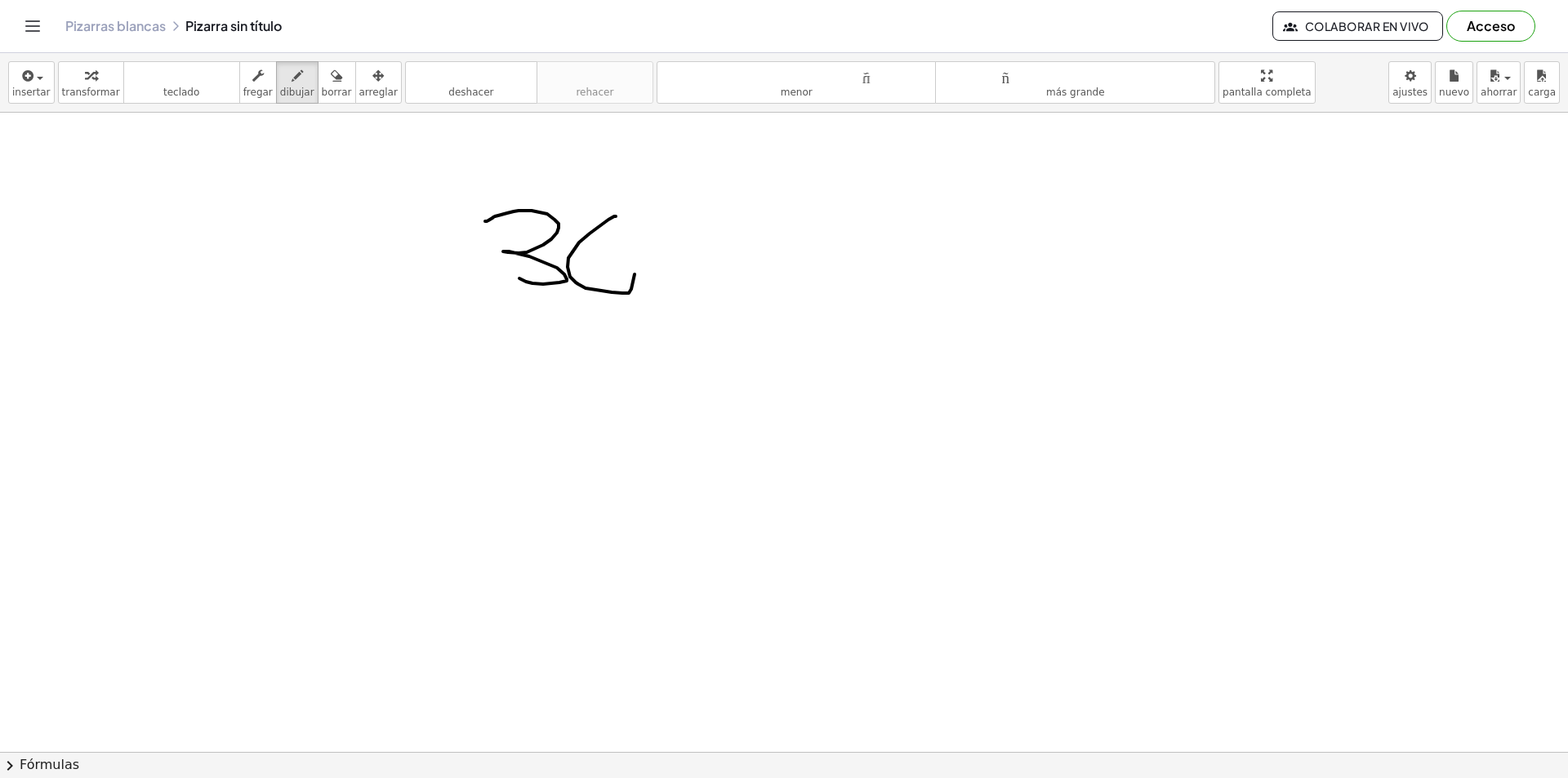
drag, startPoint x: 616, startPoint y: 216, endPoint x: 624, endPoint y: 192, distance: 25.3
drag, startPoint x: 662, startPoint y: 228, endPoint x: 692, endPoint y: 293, distance: 71.6
drag, startPoint x: 717, startPoint y: 222, endPoint x: 714, endPoint y: 294, distance: 72.1
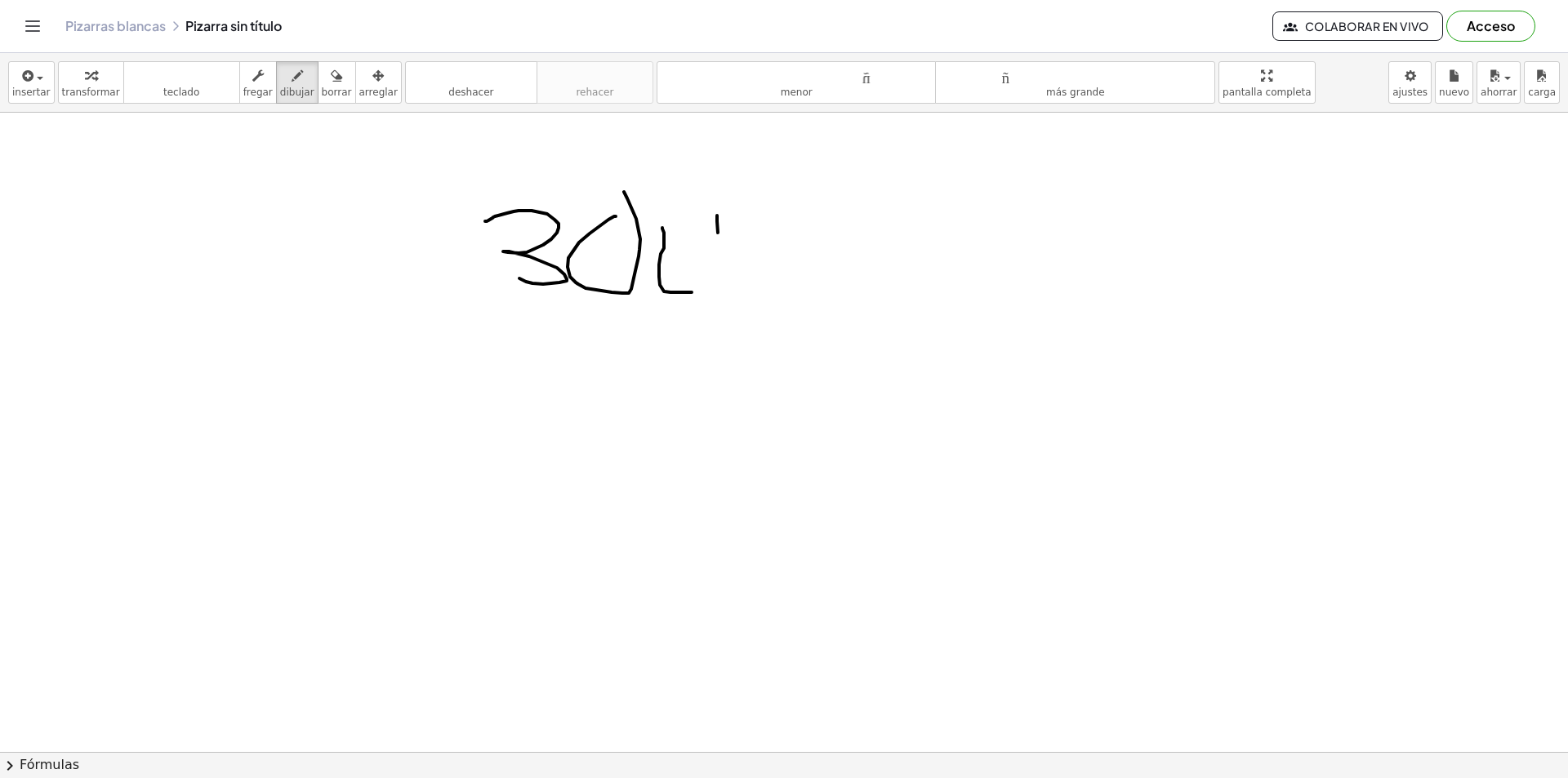
drag, startPoint x: 739, startPoint y: 231, endPoint x: 758, endPoint y: 241, distance: 21.5
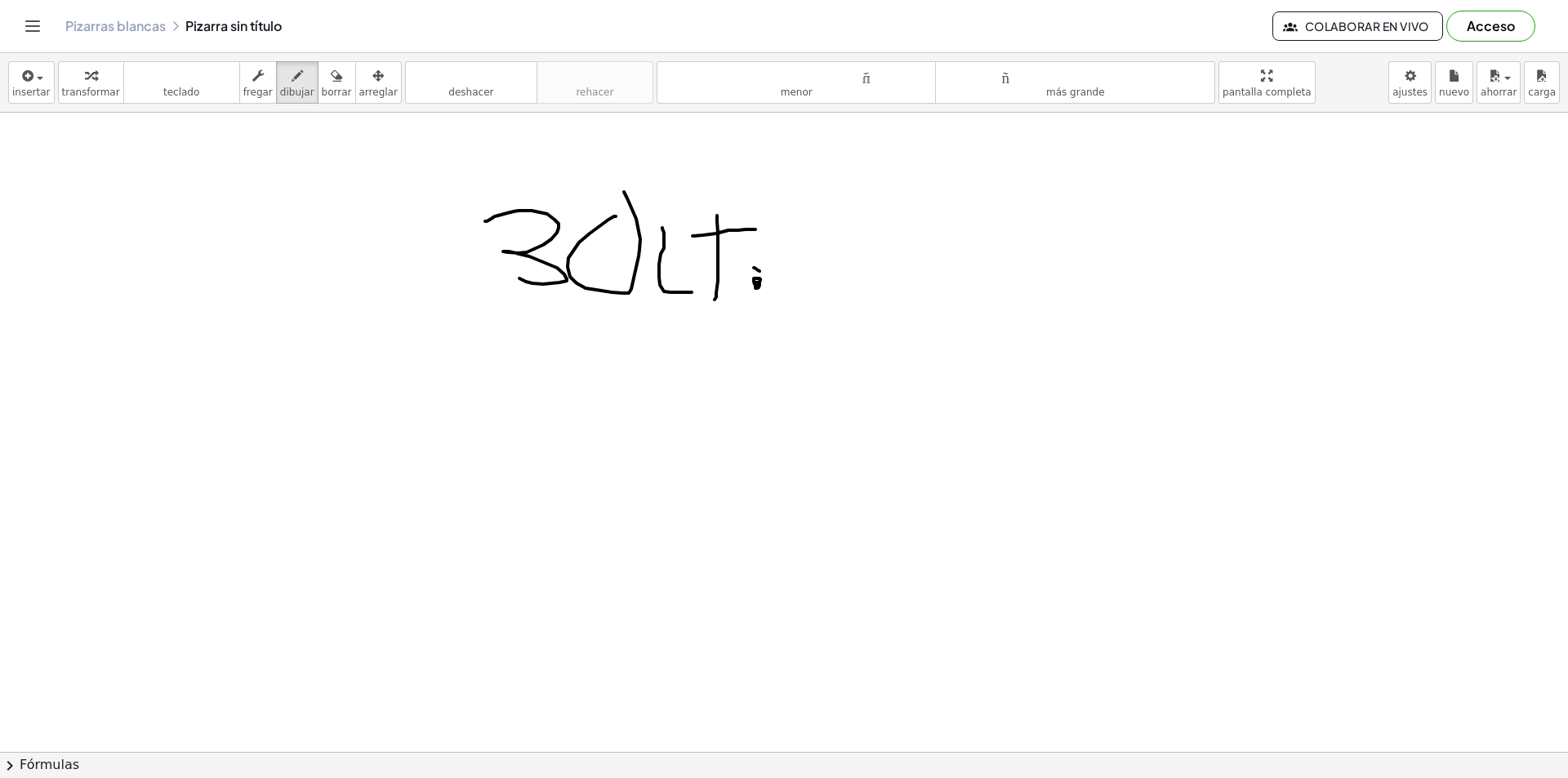
drag, startPoint x: 785, startPoint y: 290, endPoint x: 811, endPoint y: 284, distance: 26.7
drag, startPoint x: 799, startPoint y: 258, endPoint x: 828, endPoint y: 258, distance: 29.0
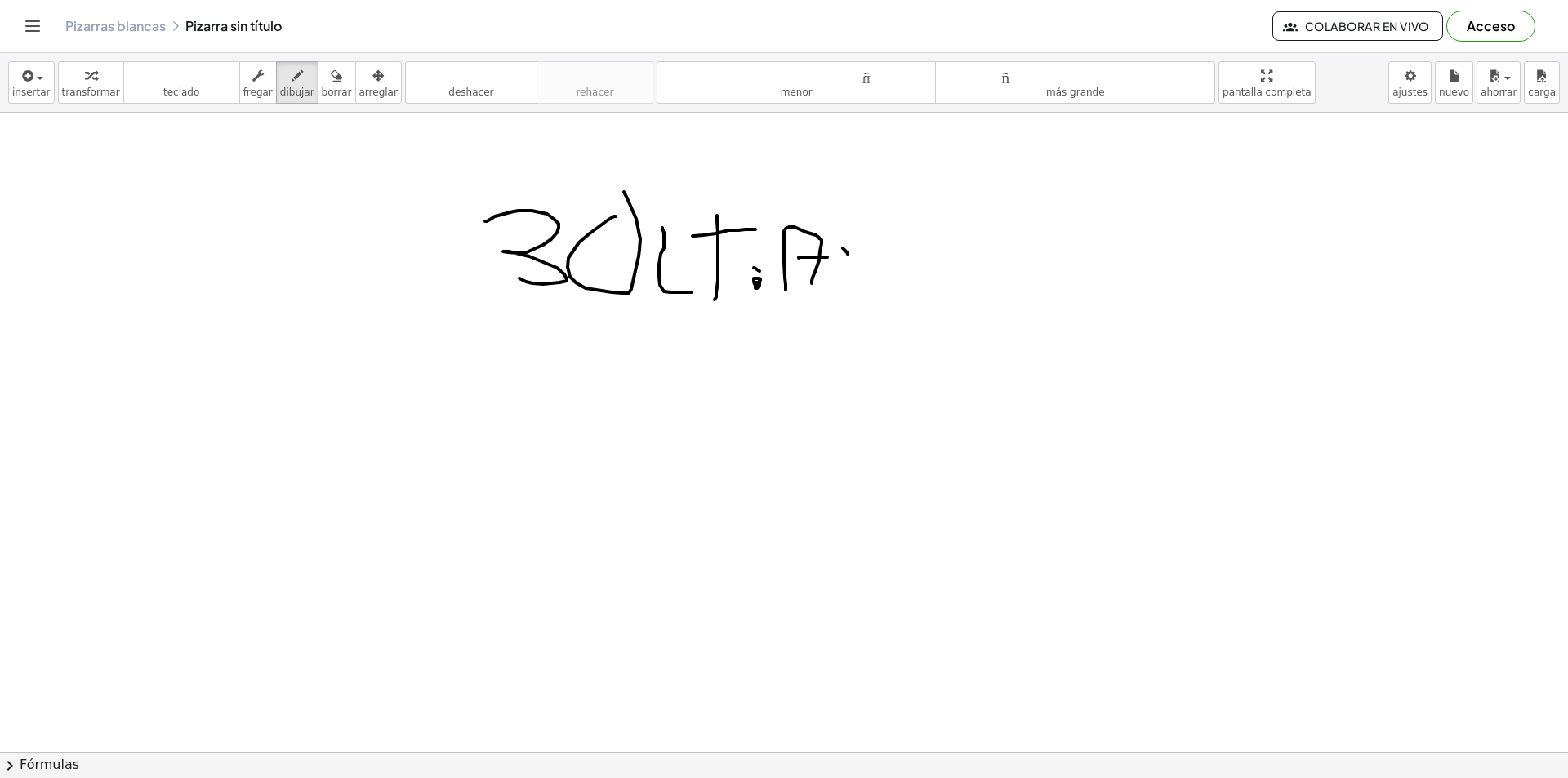
drag, startPoint x: 843, startPoint y: 249, endPoint x: 859, endPoint y: 259, distance: 18.9
drag, startPoint x: 859, startPoint y: 259, endPoint x: 837, endPoint y: 286, distance: 34.8
drag, startPoint x: 875, startPoint y: 267, endPoint x: 895, endPoint y: 263, distance: 20.4
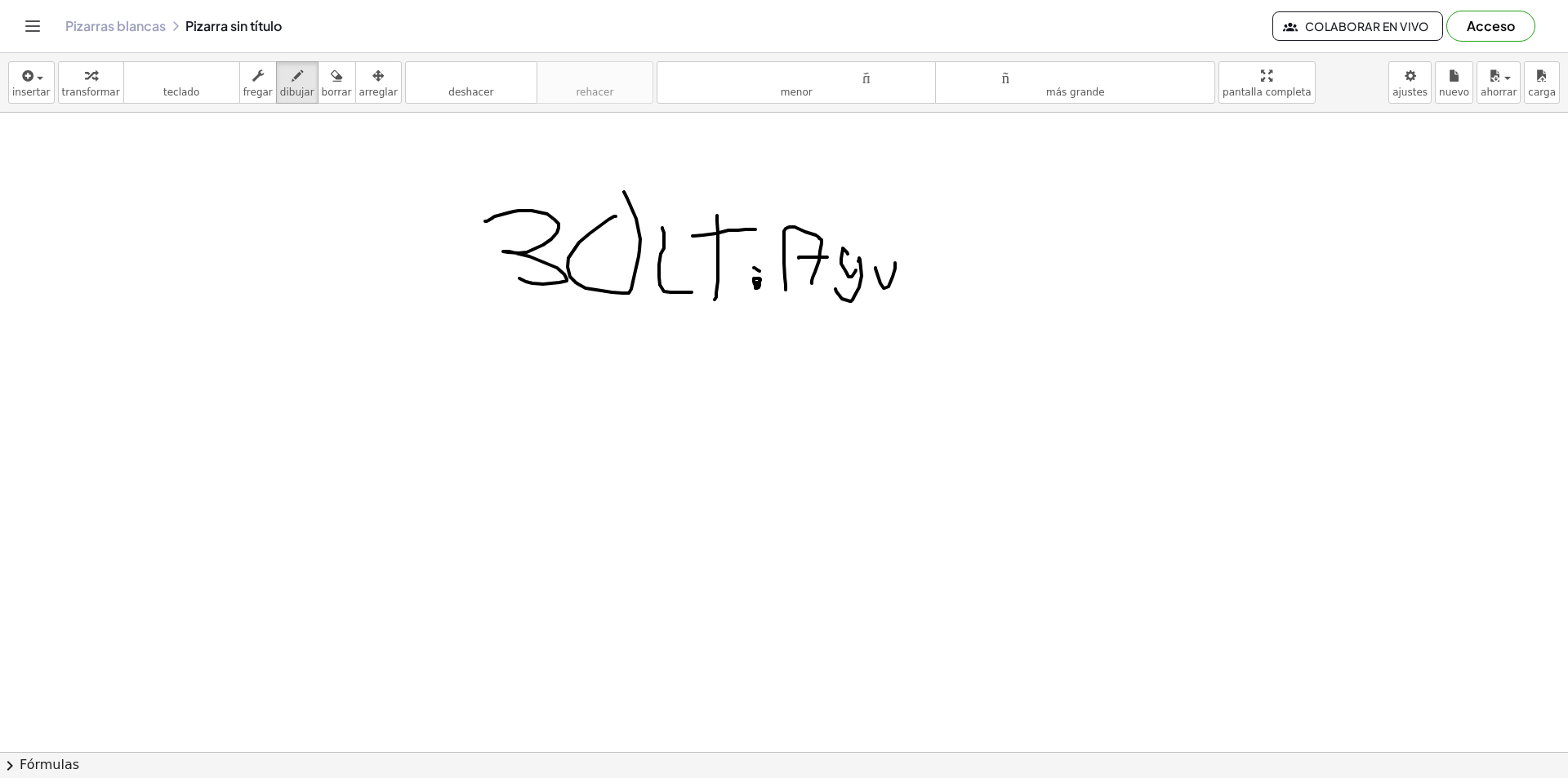
drag, startPoint x: 921, startPoint y: 259, endPoint x: 931, endPoint y: 276, distance: 19.7
drag, startPoint x: 503, startPoint y: 319, endPoint x: 967, endPoint y: 322, distance: 464.0
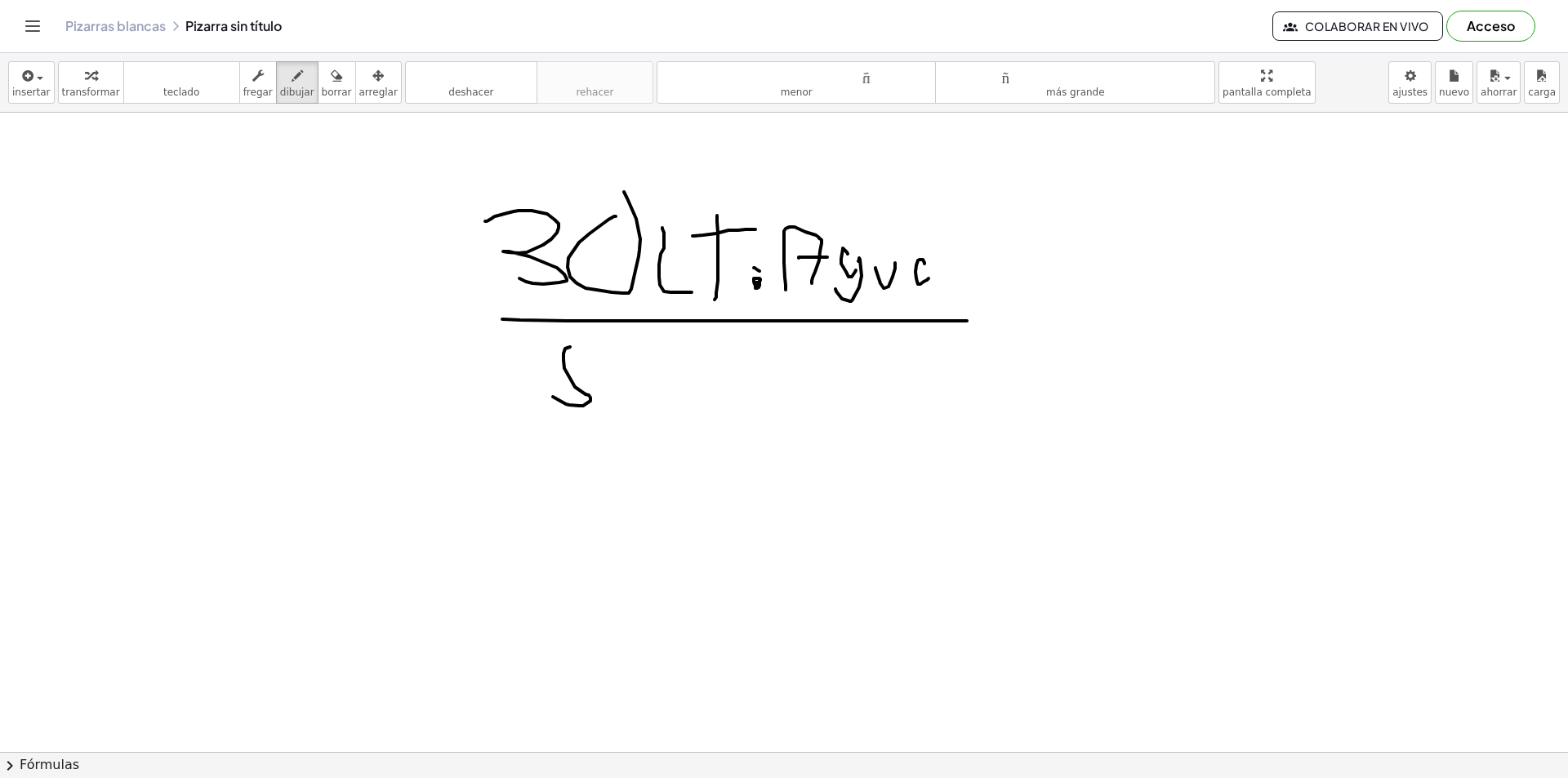
drag, startPoint x: 564, startPoint y: 354, endPoint x: 577, endPoint y: 358, distance: 13.6
drag, startPoint x: 615, startPoint y: 365, endPoint x: 635, endPoint y: 363, distance: 20.1
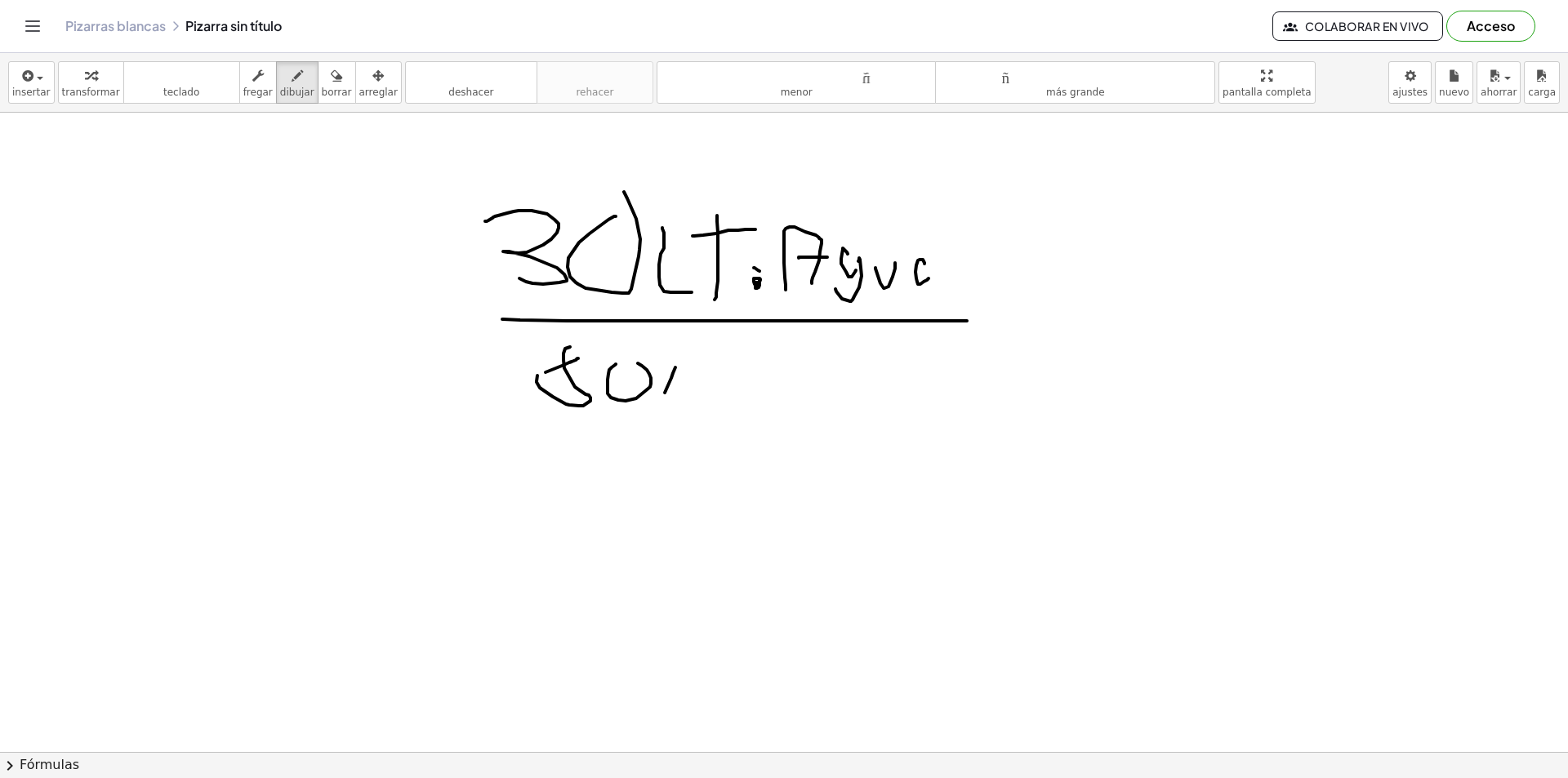
drag, startPoint x: 675, startPoint y: 367, endPoint x: 696, endPoint y: 411, distance: 48.8
drag, startPoint x: 701, startPoint y: 352, endPoint x: 748, endPoint y: 363, distance: 48.3
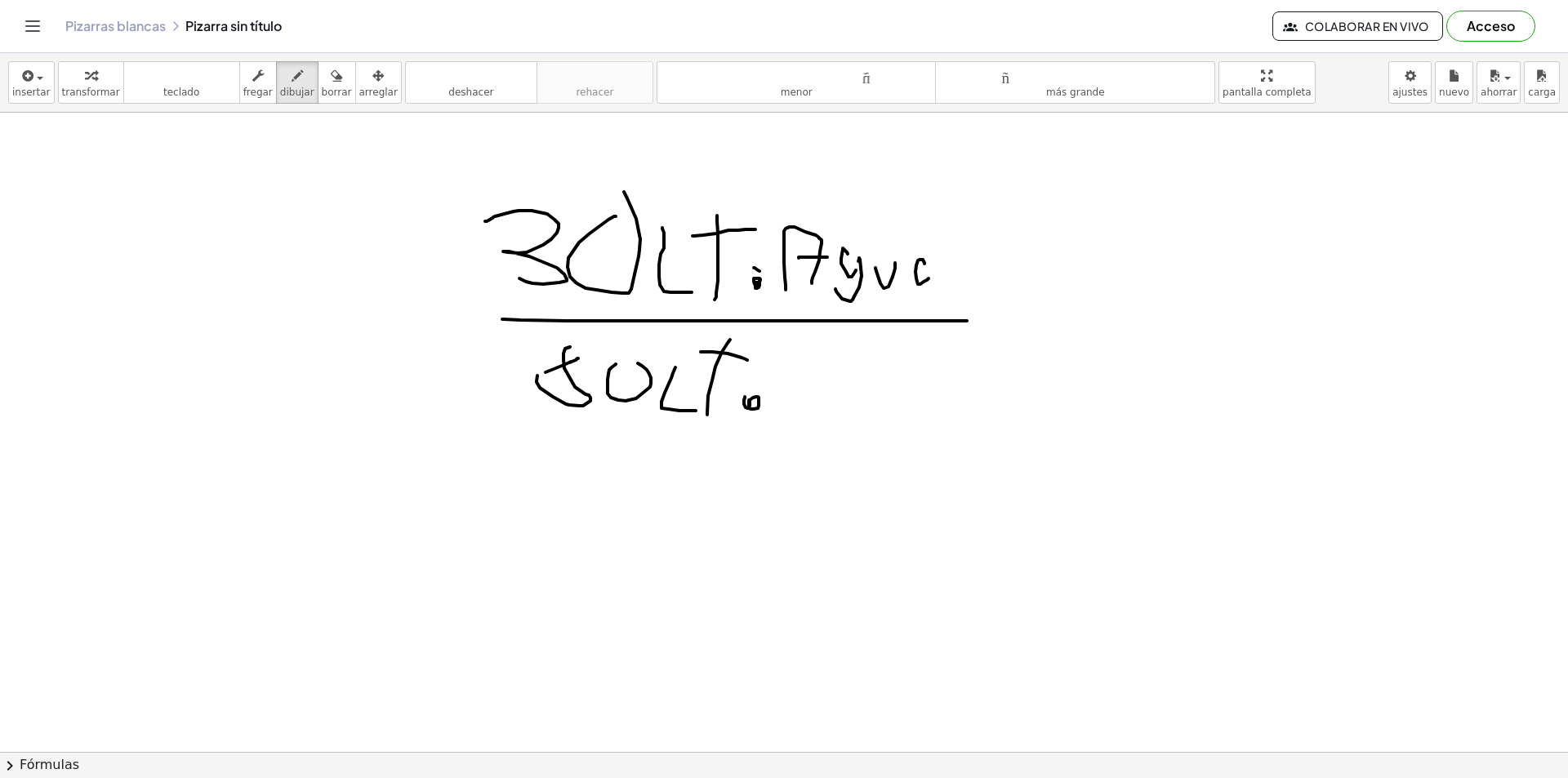
drag, startPoint x: 745, startPoint y: 398, endPoint x: 753, endPoint y: 400, distance: 8.2
drag, startPoint x: 789, startPoint y: 356, endPoint x: 861, endPoint y: 354, distance: 72.0
drag, startPoint x: 869, startPoint y: 413, endPoint x: 875, endPoint y: 406, distance: 9.2
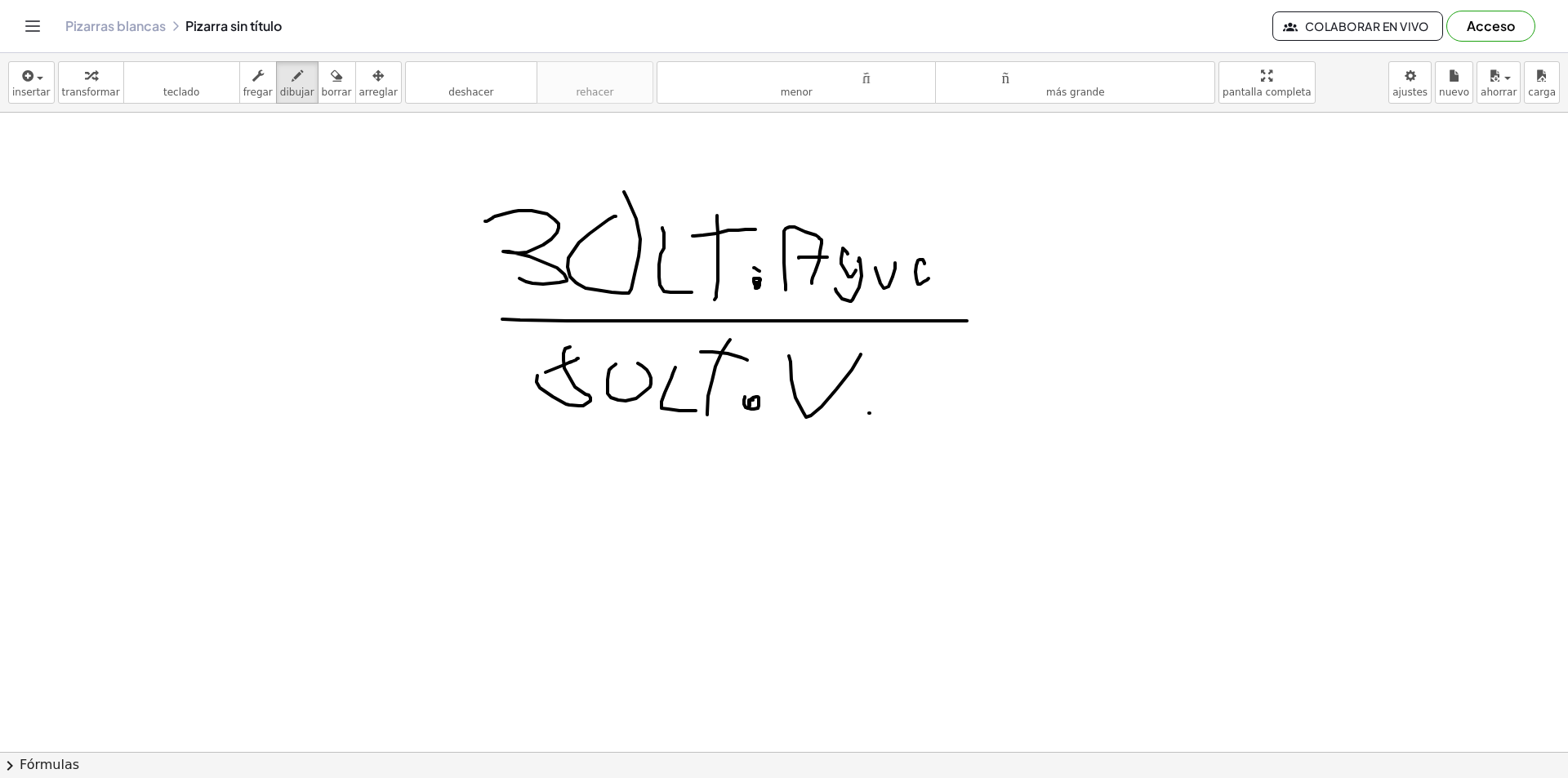
drag, startPoint x: 878, startPoint y: 387, endPoint x: 875, endPoint y: 401, distance: 14.3
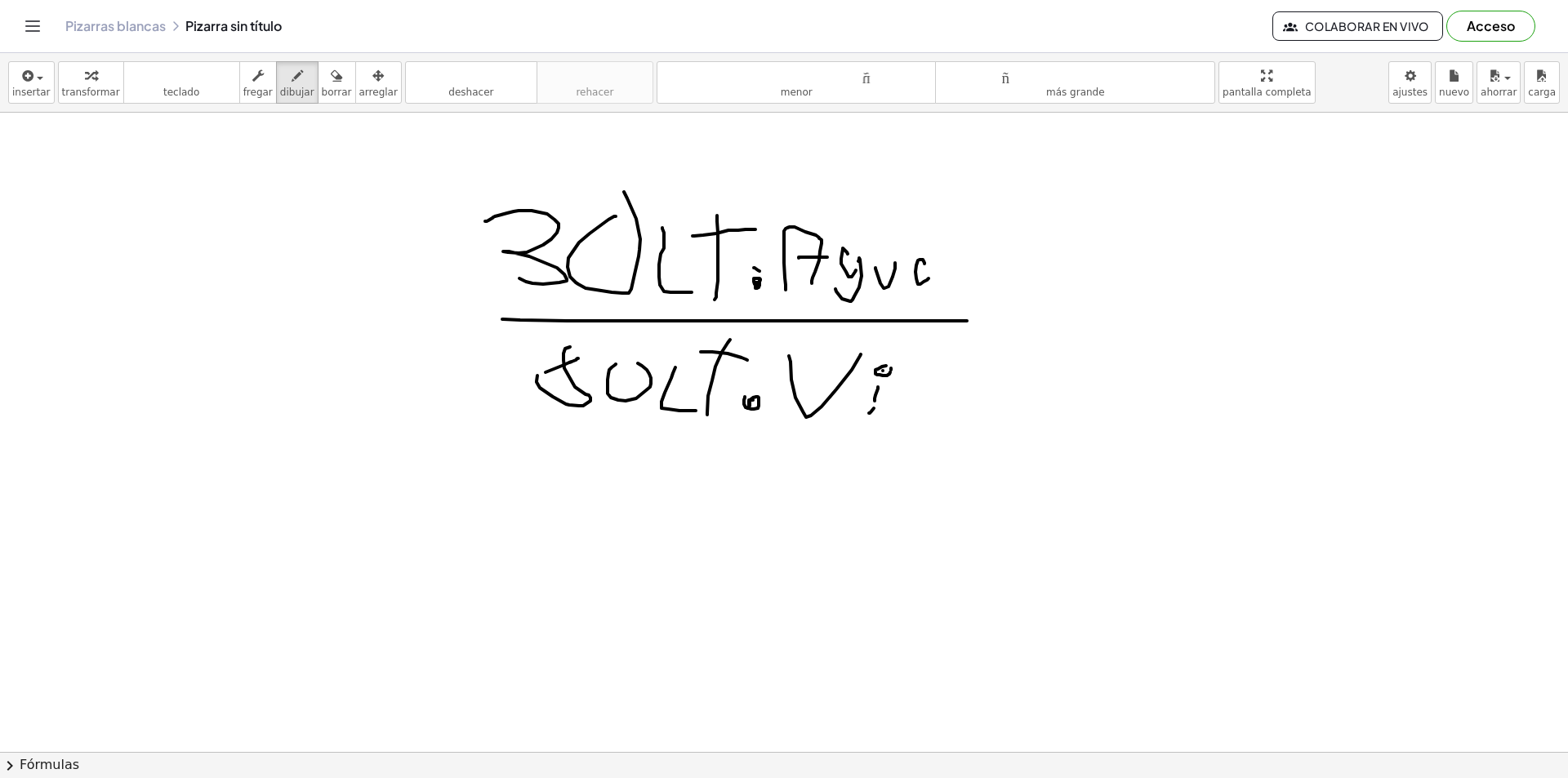
drag, startPoint x: 901, startPoint y: 389, endPoint x: 939, endPoint y: 372, distance: 41.6
drag, startPoint x: 954, startPoint y: 386, endPoint x: 1011, endPoint y: 391, distance: 57.2
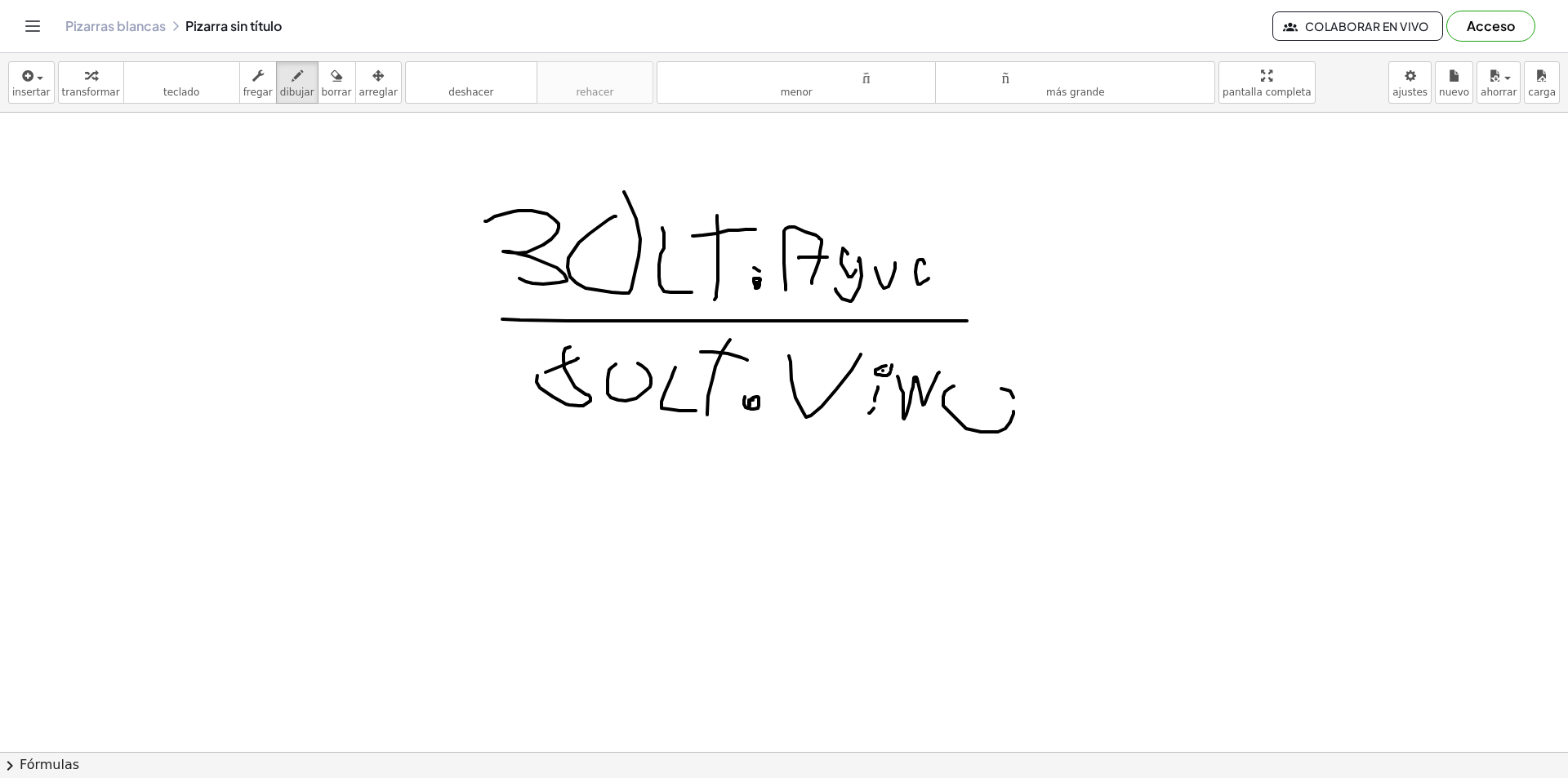
drag, startPoint x: 1011, startPoint y: 391, endPoint x: 981, endPoint y: 387, distance: 30.3
drag, startPoint x: 1004, startPoint y: 272, endPoint x: 1128, endPoint y: 268, distance: 124.1
drag, startPoint x: 1187, startPoint y: 275, endPoint x: 1292, endPoint y: 298, distance: 107.5
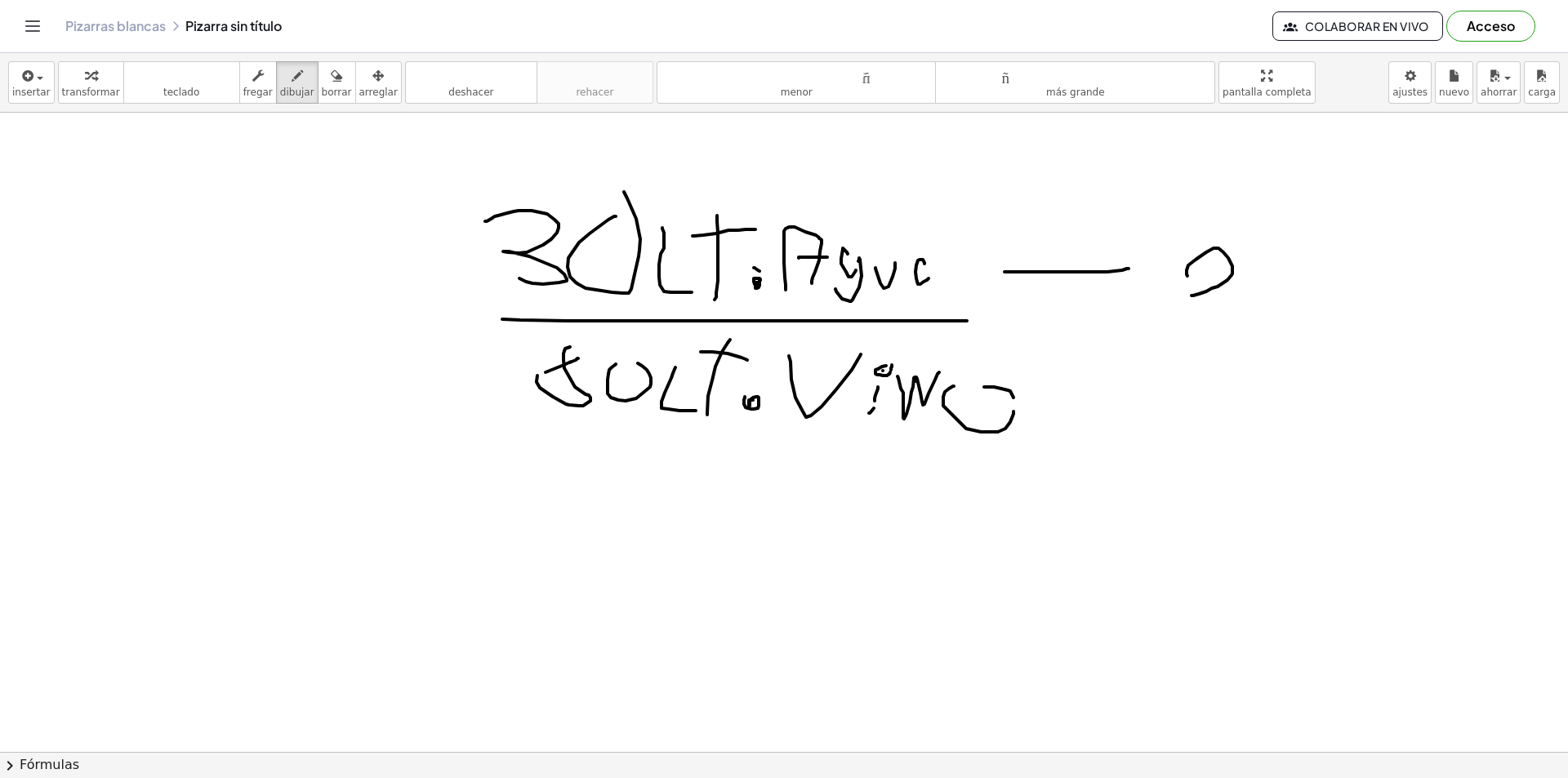
drag, startPoint x: 1275, startPoint y: 258, endPoint x: 1403, endPoint y: 296, distance: 133.5
drag, startPoint x: 1179, startPoint y: 319, endPoint x: 1456, endPoint y: 320, distance: 277.0
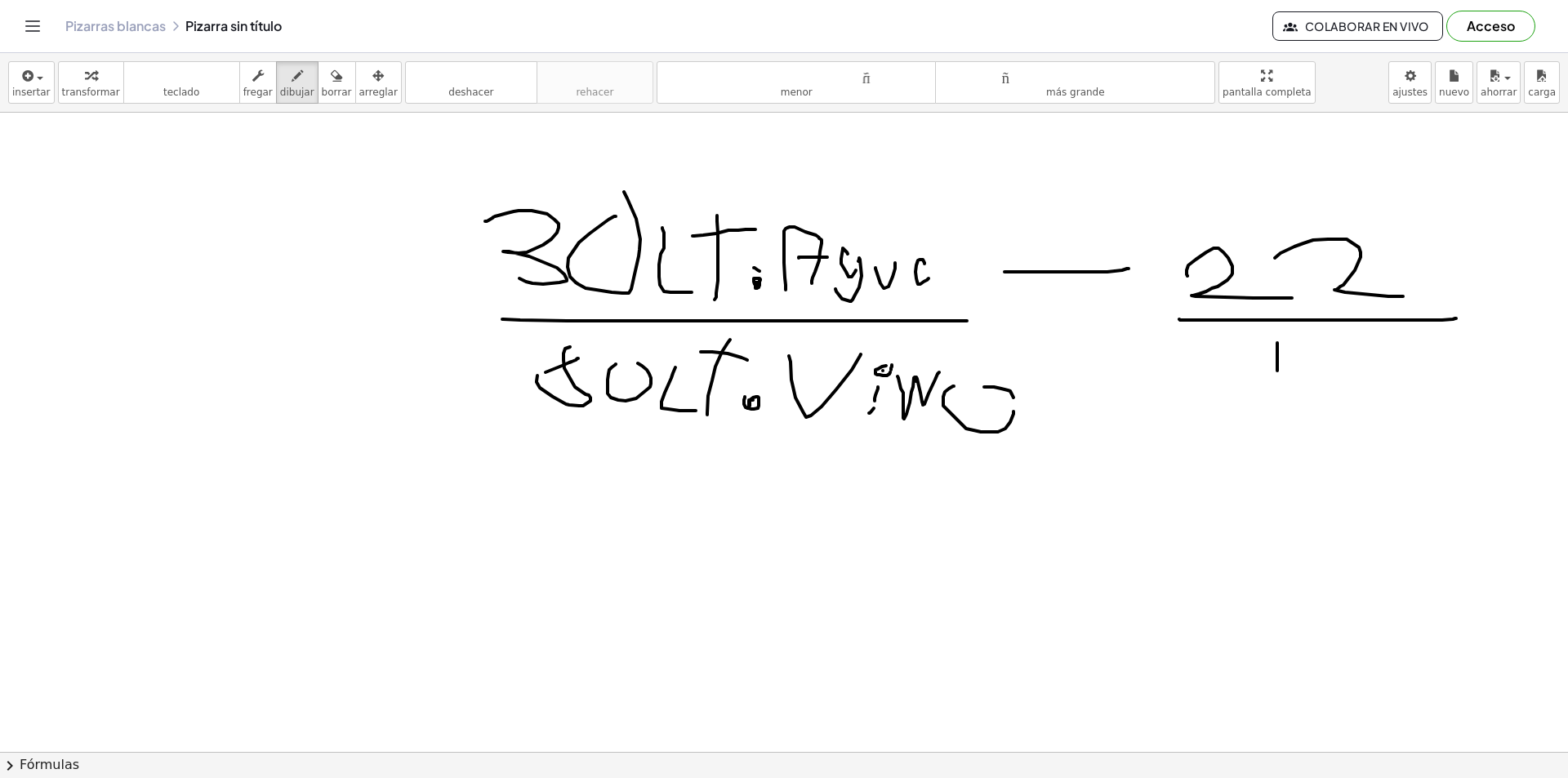
drag, startPoint x: 1277, startPoint y: 343, endPoint x: 1277, endPoint y: 399, distance: 56.0
drag, startPoint x: 789, startPoint y: 677, endPoint x: 798, endPoint y: 673, distance: 9.8
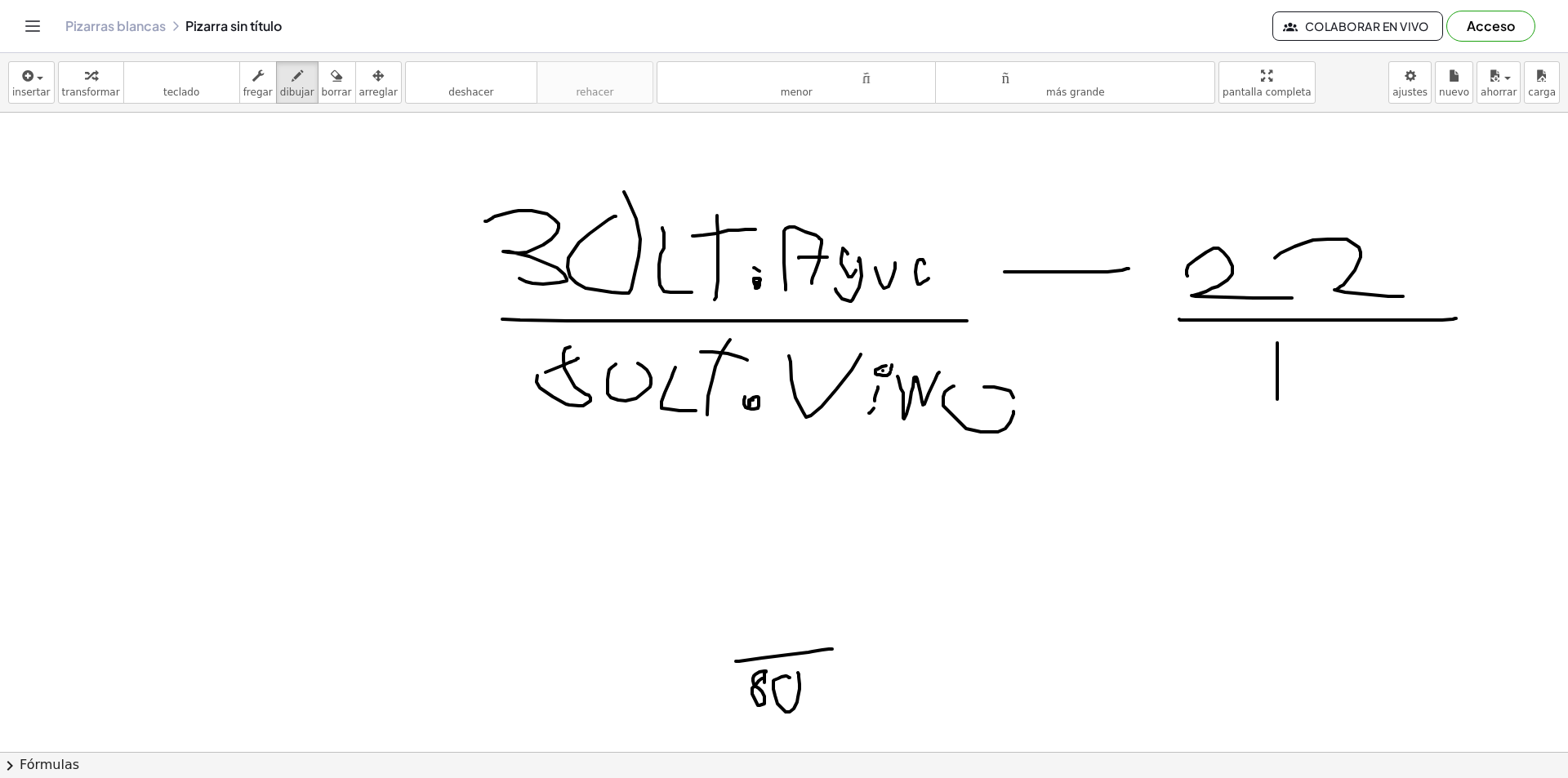
drag, startPoint x: 736, startPoint y: 661, endPoint x: 832, endPoint y: 649, distance: 96.7
drag, startPoint x: 670, startPoint y: 594, endPoint x: 679, endPoint y: 612, distance: 20.1
drag, startPoint x: 734, startPoint y: 592, endPoint x: 739, endPoint y: 583, distance: 10.3
